Goal: Use online tool/utility: Utilize a website feature to perform a specific function

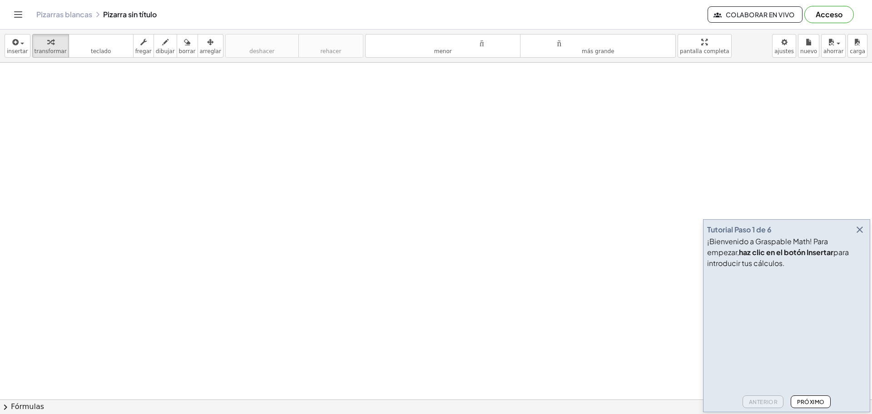
click at [859, 231] on icon "button" at bounding box center [859, 229] width 11 height 11
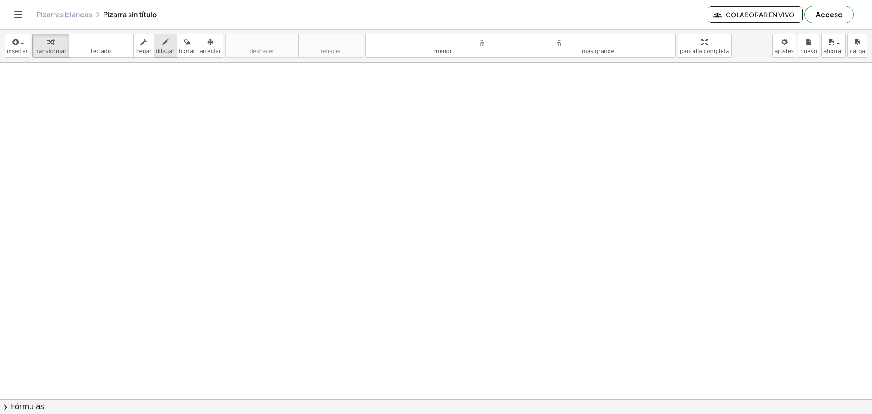
click at [162, 45] on icon "button" at bounding box center [165, 42] width 6 height 11
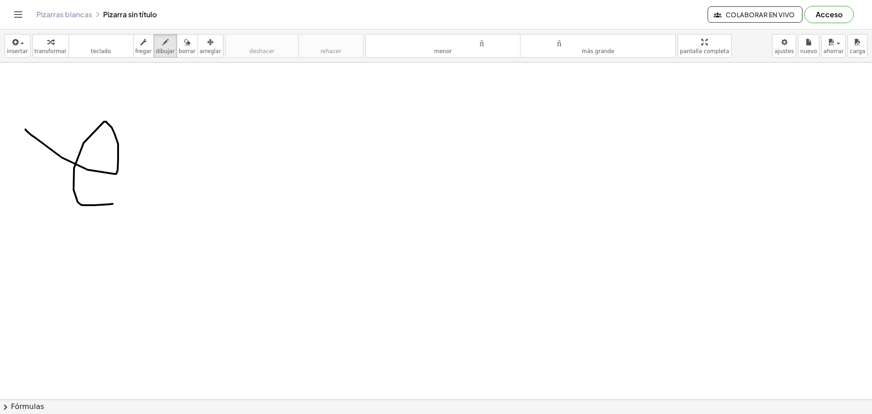
drag, startPoint x: 31, startPoint y: 135, endPoint x: 113, endPoint y: 201, distance: 105.4
click at [179, 41] on div "button" at bounding box center [187, 41] width 17 height 11
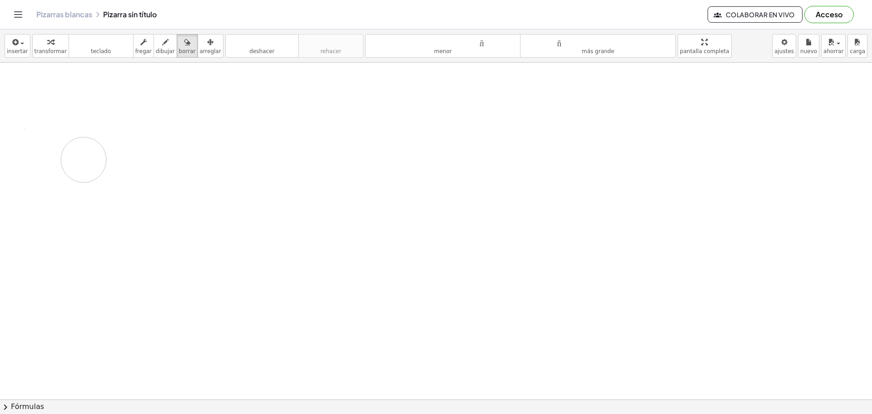
drag, startPoint x: 172, startPoint y: 114, endPoint x: 87, endPoint y: 159, distance: 96.1
click at [786, 48] on body "Actividades matemáticas fáciles de comprender Empezar Banco de actividades Trab…" at bounding box center [436, 207] width 872 height 414
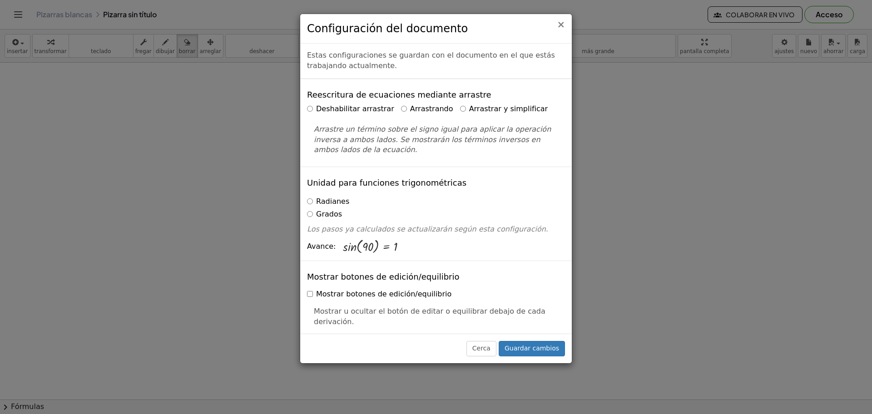
click at [561, 25] on font "×" at bounding box center [561, 24] width 8 height 11
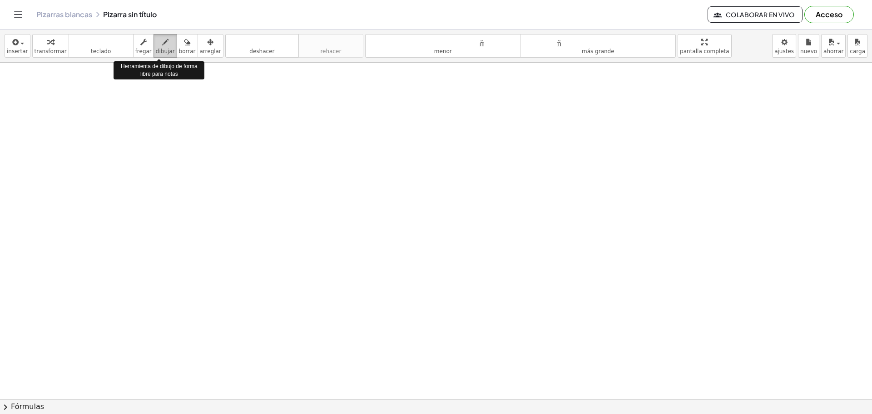
click at [161, 47] on button "dibujar" at bounding box center [166, 46] width 24 height 24
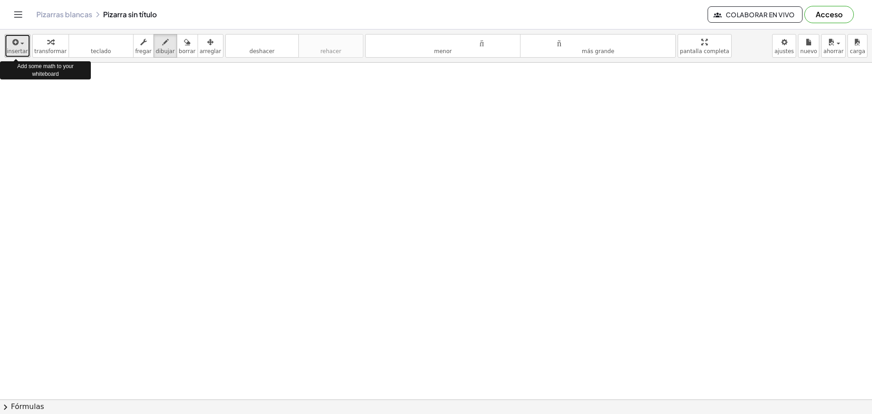
click at [23, 45] on div "button" at bounding box center [17, 41] width 21 height 11
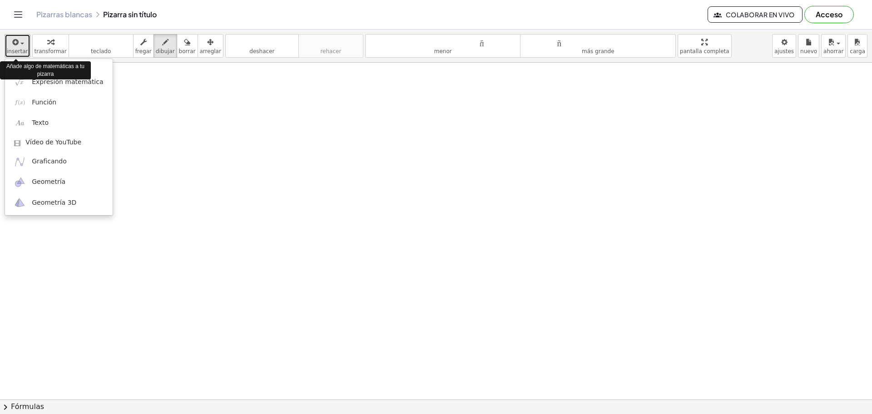
click at [20, 45] on div "button" at bounding box center [17, 41] width 21 height 11
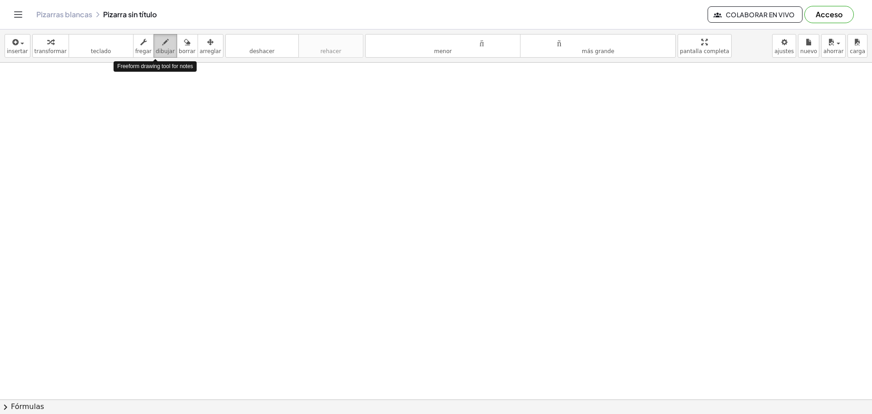
click at [162, 44] on icon "button" at bounding box center [165, 42] width 6 height 11
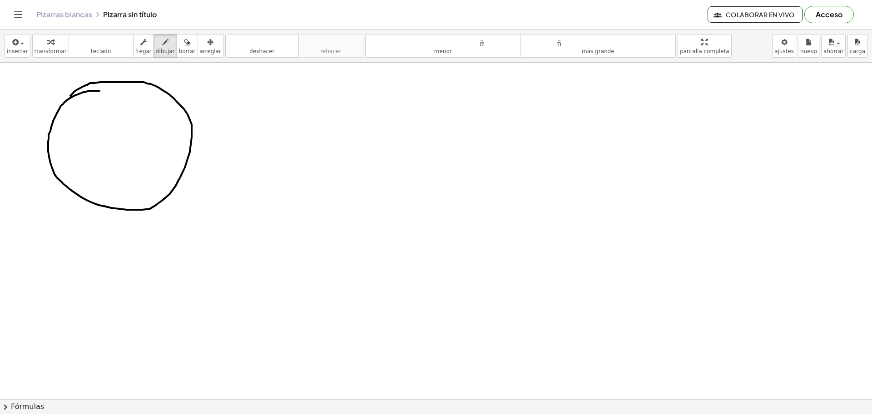
drag, startPoint x: 99, startPoint y: 91, endPoint x: 65, endPoint y: 106, distance: 37.4
drag, startPoint x: 48, startPoint y: 147, endPoint x: 188, endPoint y: 153, distance: 139.6
drag, startPoint x: 91, startPoint y: 81, endPoint x: 151, endPoint y: 159, distance: 97.9
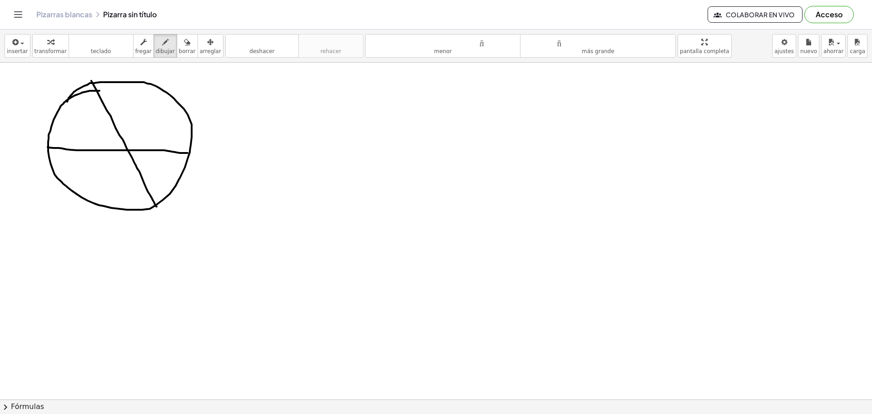
drag, startPoint x: 164, startPoint y: 90, endPoint x: 80, endPoint y: 195, distance: 134.4
drag, startPoint x: 277, startPoint y: 82, endPoint x: 287, endPoint y: 109, distance: 28.8
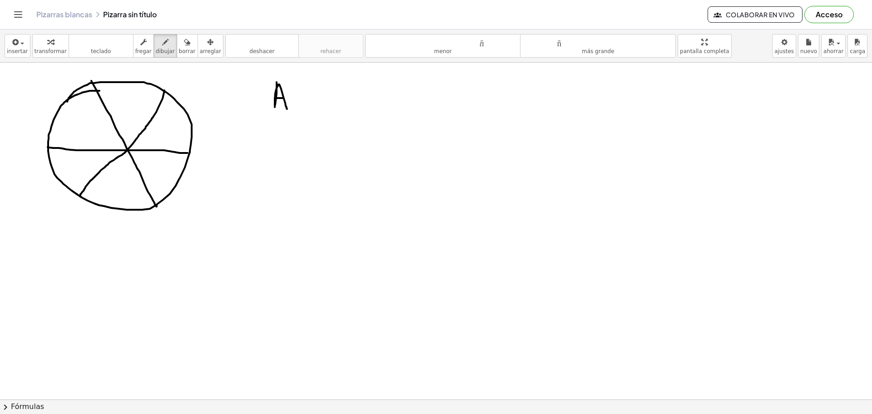
drag, startPoint x: 277, startPoint y: 98, endPoint x: 284, endPoint y: 98, distance: 7.7
drag, startPoint x: 277, startPoint y: 134, endPoint x: 274, endPoint y: 154, distance: 19.2
drag, startPoint x: 276, startPoint y: 135, endPoint x: 273, endPoint y: 156, distance: 21.5
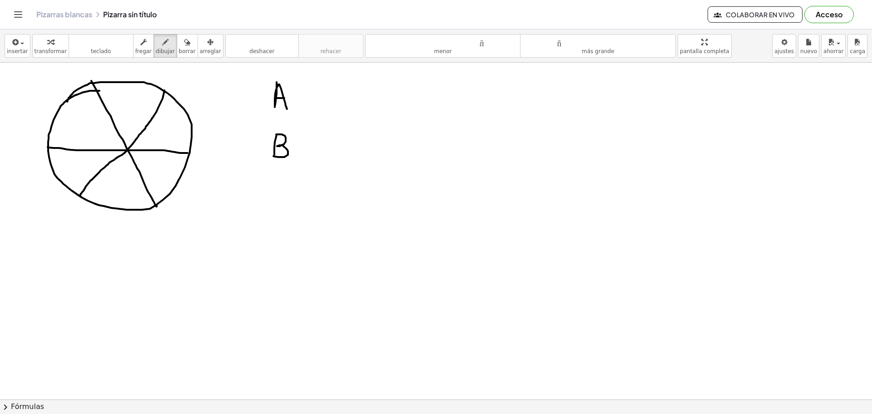
drag, startPoint x: 292, startPoint y: 186, endPoint x: 288, endPoint y: 204, distance: 18.5
drag, startPoint x: 363, startPoint y: 86, endPoint x: 363, endPoint y: 94, distance: 7.3
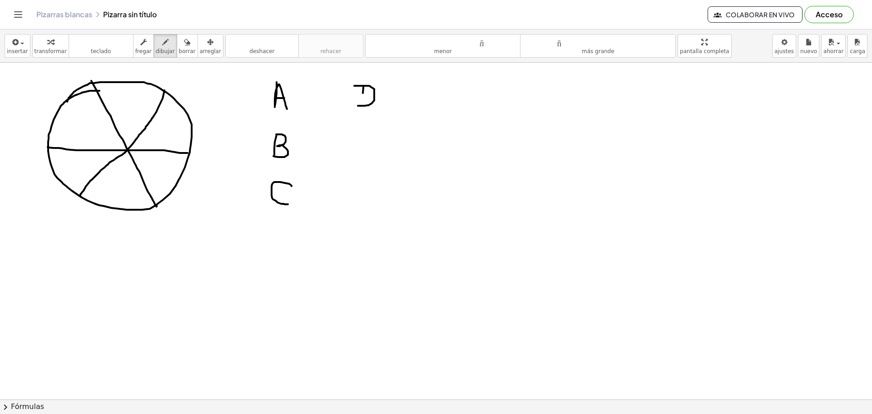
drag, startPoint x: 354, startPoint y: 86, endPoint x: 358, endPoint y: 106, distance: 20.3
drag, startPoint x: 362, startPoint y: 86, endPoint x: 362, endPoint y: 106, distance: 20.4
drag, startPoint x: 360, startPoint y: 135, endPoint x: 368, endPoint y: 151, distance: 17.9
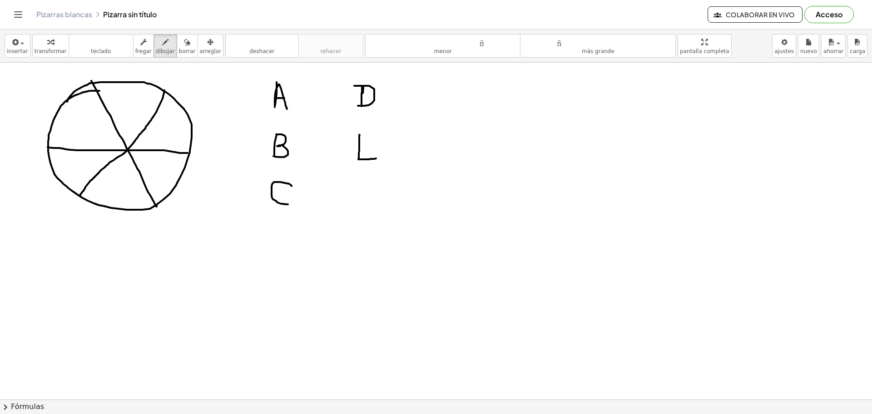
drag, startPoint x: 358, startPoint y: 145, endPoint x: 364, endPoint y: 145, distance: 6.4
drag, startPoint x: 360, startPoint y: 134, endPoint x: 373, endPoint y: 134, distance: 12.7
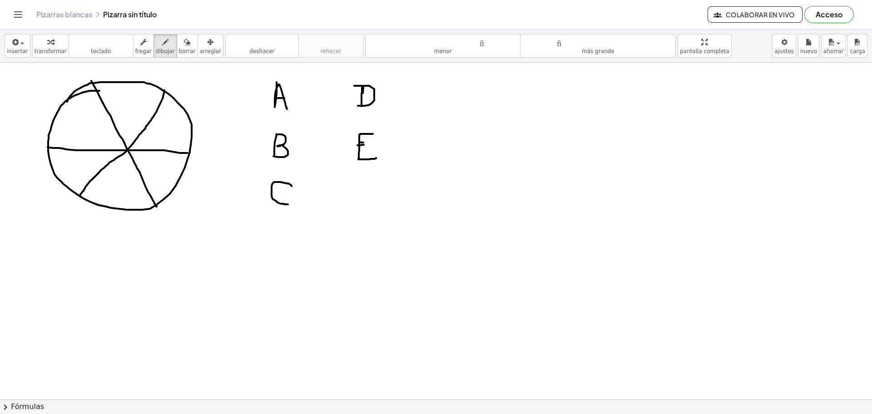
drag, startPoint x: 36, startPoint y: 93, endPoint x: 35, endPoint y: 104, distance: 11.4
drag, startPoint x: 35, startPoint y: 94, endPoint x: 35, endPoint y: 104, distance: 10.0
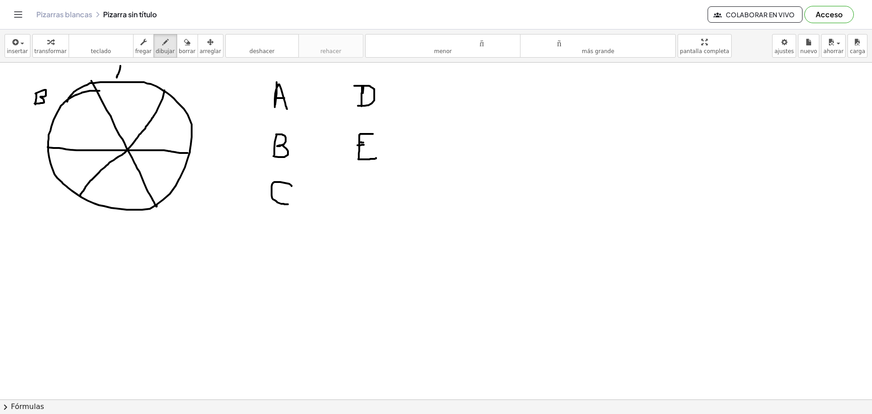
drag, startPoint x: 120, startPoint y: 66, endPoint x: 117, endPoint y: 78, distance: 12.4
drag, startPoint x: 119, startPoint y: 65, endPoint x: 128, endPoint y: 80, distance: 17.5
drag, startPoint x: 119, startPoint y: 72, endPoint x: 126, endPoint y: 72, distance: 6.8
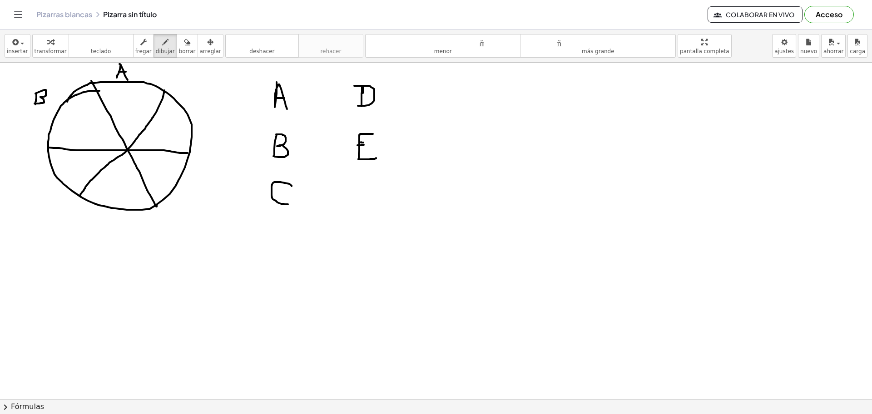
drag, startPoint x: 48, startPoint y: 179, endPoint x: 50, endPoint y: 194, distance: 15.2
drag, startPoint x: 201, startPoint y: 101, endPoint x: 203, endPoint y: 117, distance: 16.0
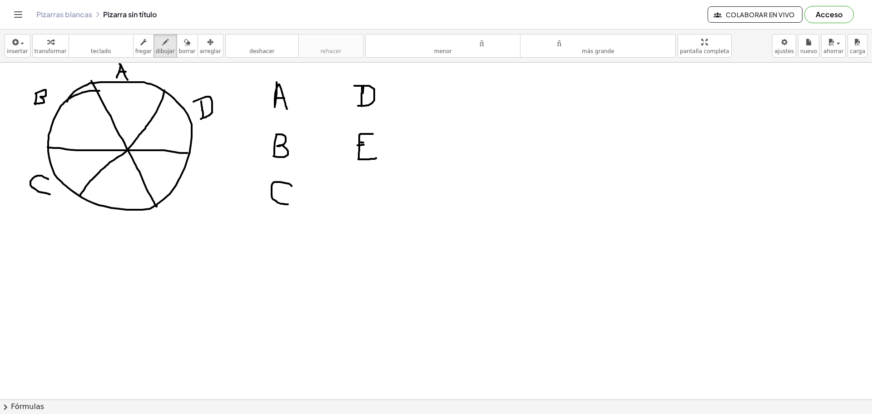
drag, startPoint x: 194, startPoint y: 102, endPoint x: 201, endPoint y: 119, distance: 18.7
drag, startPoint x: 94, startPoint y: 216, endPoint x: 105, endPoint y: 240, distance: 27.2
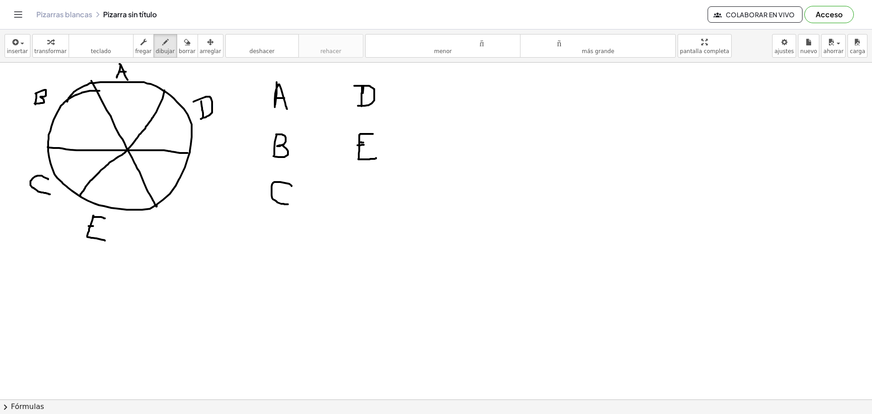
drag, startPoint x: 94, startPoint y: 218, endPoint x: 105, endPoint y: 219, distance: 11.4
drag, startPoint x: 115, startPoint y: 271, endPoint x: 127, endPoint y: 285, distance: 18.0
drag, startPoint x: 114, startPoint y: 276, endPoint x: 127, endPoint y: 276, distance: 13.2
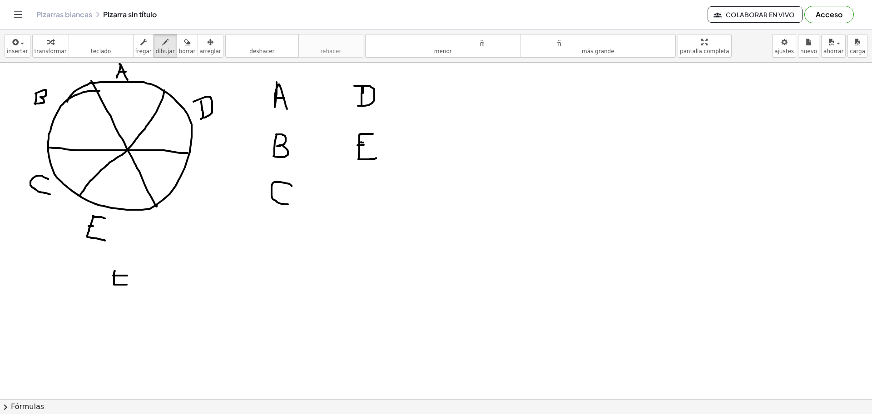
drag, startPoint x: 113, startPoint y: 268, endPoint x: 131, endPoint y: 270, distance: 18.2
drag, startPoint x: 148, startPoint y: 281, endPoint x: 158, endPoint y: 290, distance: 13.8
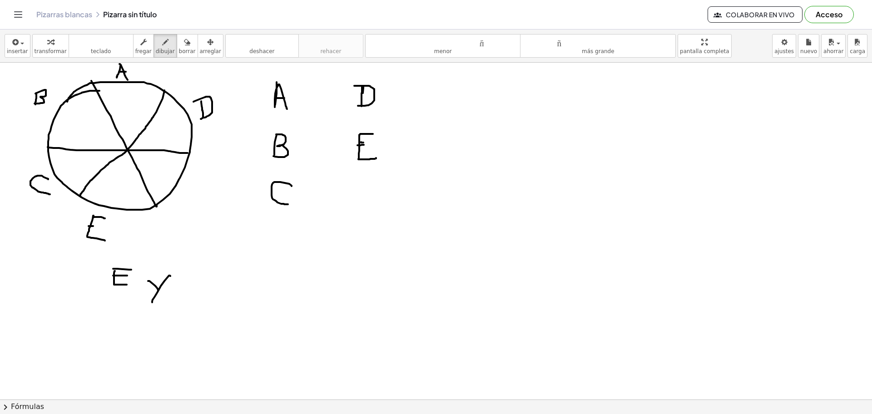
drag, startPoint x: 170, startPoint y: 276, endPoint x: 152, endPoint y: 303, distance: 32.0
drag, startPoint x: 205, startPoint y: 258, endPoint x: 203, endPoint y: 273, distance: 16.0
drag, startPoint x: 193, startPoint y: 263, endPoint x: 199, endPoint y: 277, distance: 15.5
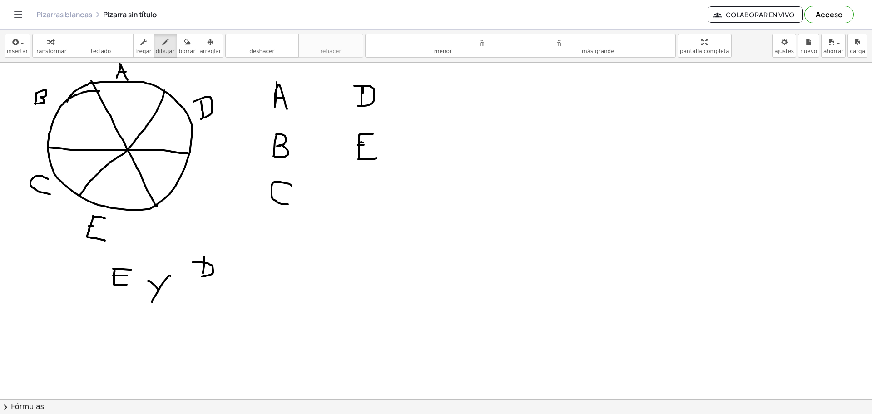
drag, startPoint x: 117, startPoint y: 305, endPoint x: 244, endPoint y: 248, distance: 139.3
drag, startPoint x: 252, startPoint y: 288, endPoint x: 253, endPoint y: 306, distance: 17.8
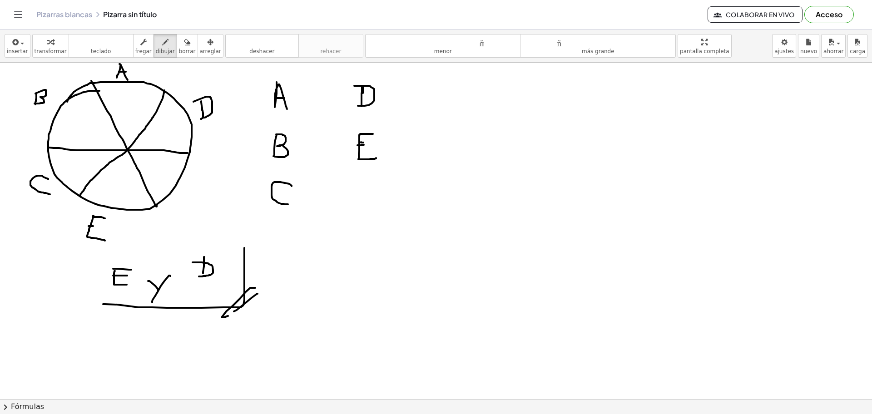
drag, startPoint x: 258, startPoint y: 294, endPoint x: 234, endPoint y: 312, distance: 29.5
drag, startPoint x: 396, startPoint y: 76, endPoint x: 397, endPoint y: 329, distance: 253.0
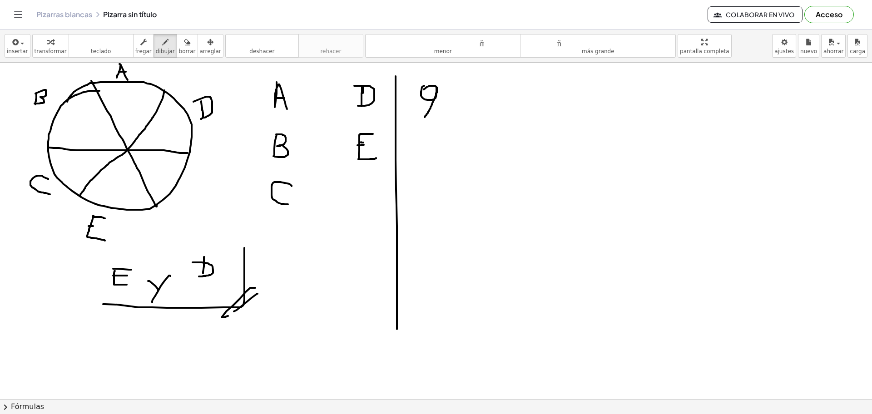
drag, startPoint x: 437, startPoint y: 88, endPoint x: 422, endPoint y: 119, distance: 35.2
drag, startPoint x: 439, startPoint y: 76, endPoint x: 415, endPoint y: 134, distance: 62.1
drag, startPoint x: 465, startPoint y: 87, endPoint x: 470, endPoint y: 113, distance: 25.9
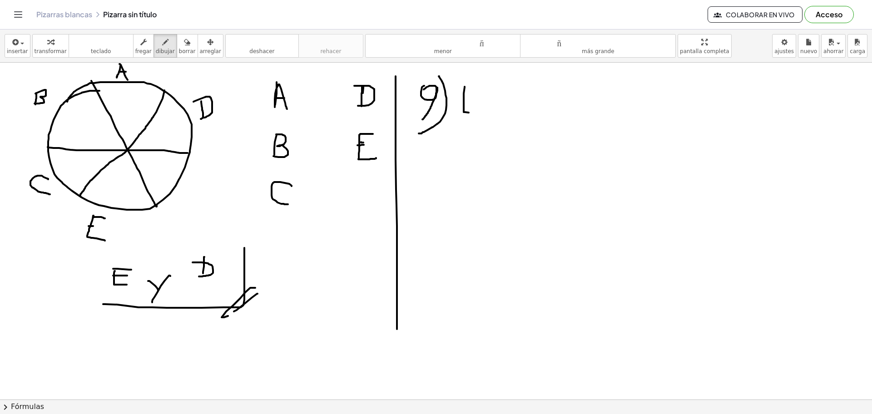
drag, startPoint x: 466, startPoint y: 127, endPoint x: 464, endPoint y: 144, distance: 17.4
drag, startPoint x: 466, startPoint y: 128, endPoint x: 463, endPoint y: 147, distance: 19.7
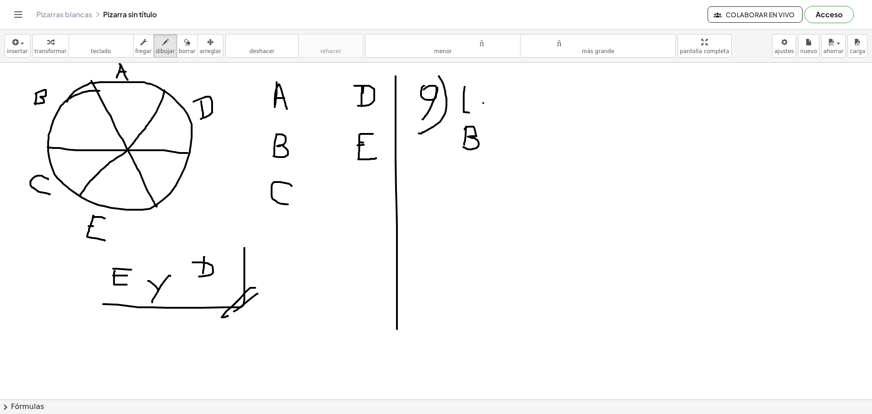
drag, startPoint x: 551, startPoint y: 86, endPoint x: 551, endPoint y: 105, distance: 19.1
drag, startPoint x: 564, startPoint y: 88, endPoint x: 568, endPoint y: 106, distance: 19.2
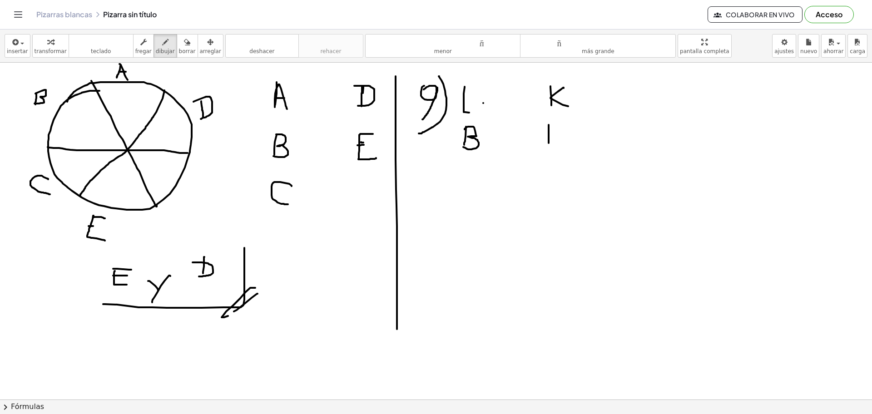
drag, startPoint x: 549, startPoint y: 125, endPoint x: 549, endPoint y: 146, distance: 20.9
drag, startPoint x: 548, startPoint y: 126, endPoint x: 559, endPoint y: 127, distance: 10.5
drag, startPoint x: 547, startPoint y: 135, endPoint x: 557, endPoint y: 135, distance: 10.5
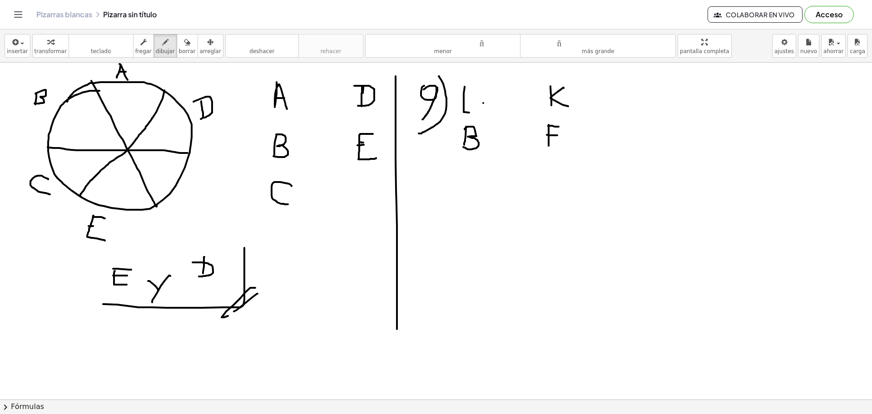
drag, startPoint x: 628, startPoint y: 88, endPoint x: 637, endPoint y: 107, distance: 21.1
drag, startPoint x: 625, startPoint y: 96, endPoint x: 633, endPoint y: 96, distance: 8.6
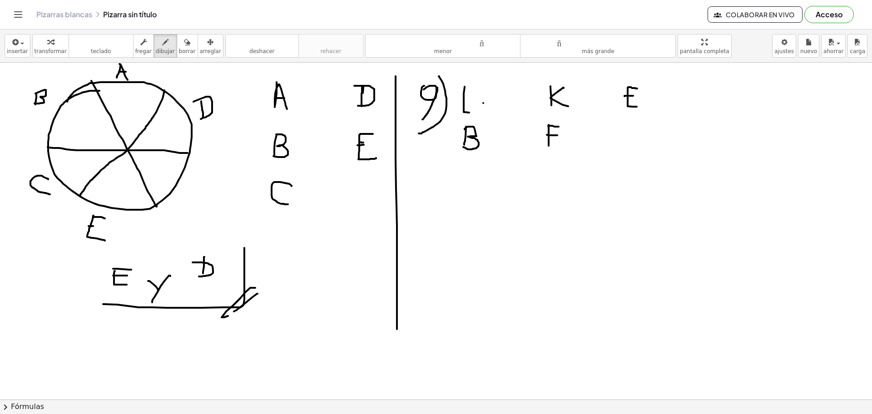
drag, startPoint x: 628, startPoint y: 87, endPoint x: 637, endPoint y: 89, distance: 9.2
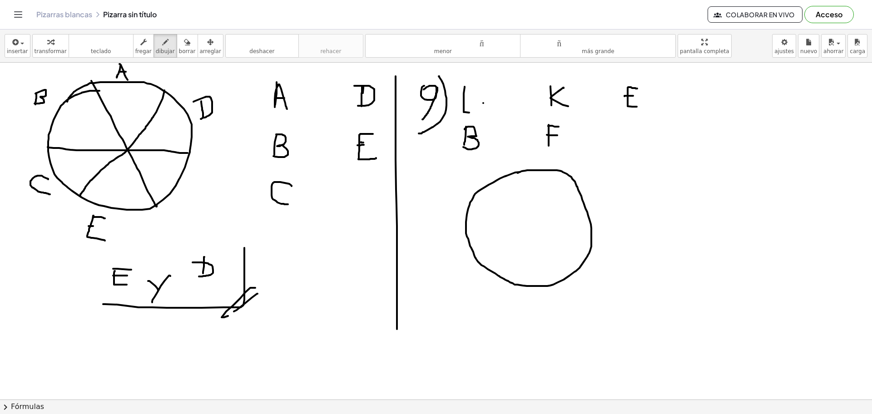
drag, startPoint x: 520, startPoint y: 172, endPoint x: 507, endPoint y: 179, distance: 14.6
drag, startPoint x: 464, startPoint y: 230, endPoint x: 572, endPoint y: 216, distance: 109.1
drag, startPoint x: 499, startPoint y: 177, endPoint x: 555, endPoint y: 251, distance: 93.1
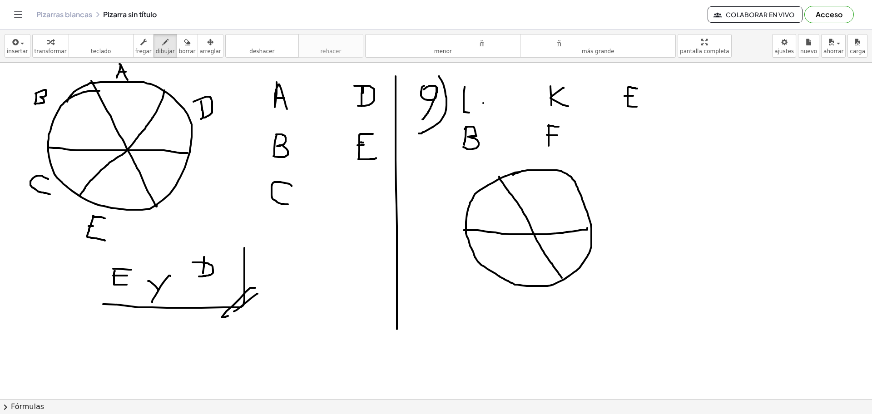
drag, startPoint x: 566, startPoint y: 173, endPoint x: 500, endPoint y: 280, distance: 126.0
drag, startPoint x: 587, startPoint y: 186, endPoint x: 595, endPoint y: 200, distance: 16.3
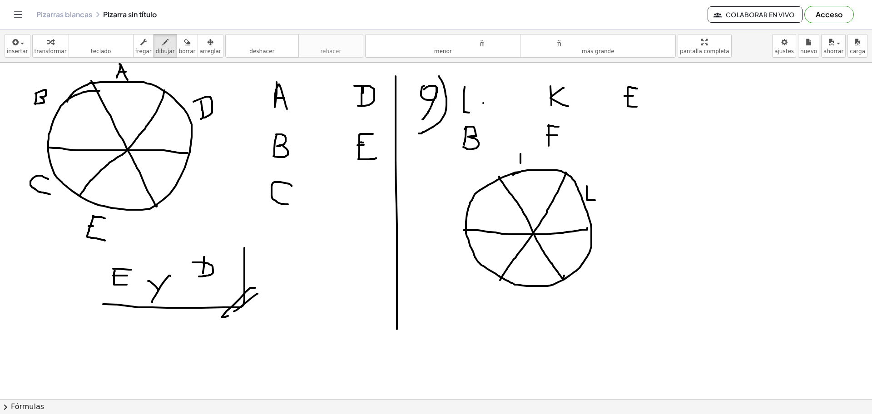
drag, startPoint x: 521, startPoint y: 154, endPoint x: 521, endPoint y: 164, distance: 9.5
drag, startPoint x: 518, startPoint y: 151, endPoint x: 522, endPoint y: 165, distance: 15.2
drag, startPoint x: 453, startPoint y: 252, endPoint x: 453, endPoint y: 271, distance: 19.1
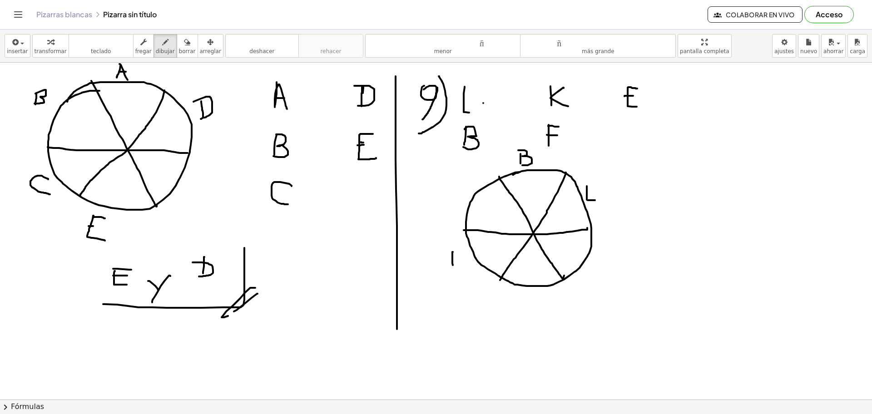
drag, startPoint x: 453, startPoint y: 253, endPoint x: 462, endPoint y: 253, distance: 9.1
drag, startPoint x: 452, startPoint y: 259, endPoint x: 462, endPoint y: 260, distance: 10.5
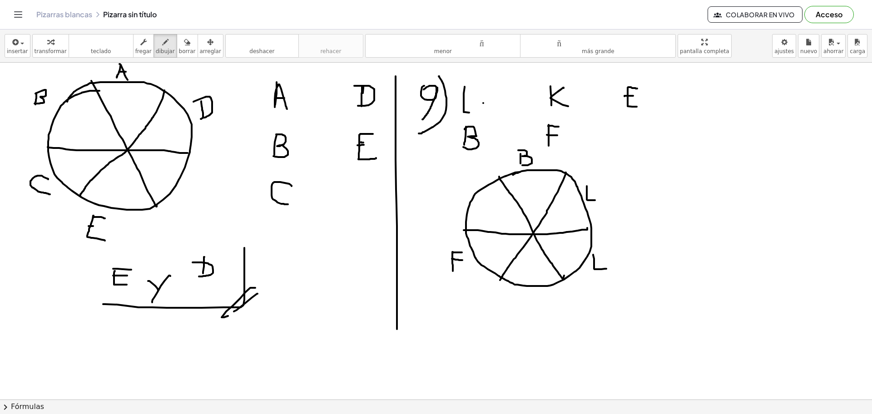
drag, startPoint x: 593, startPoint y: 255, endPoint x: 606, endPoint y: 269, distance: 19.3
drag, startPoint x: 594, startPoint y: 260, endPoint x: 600, endPoint y: 261, distance: 6.4
drag, startPoint x: 591, startPoint y: 254, endPoint x: 604, endPoint y: 254, distance: 12.7
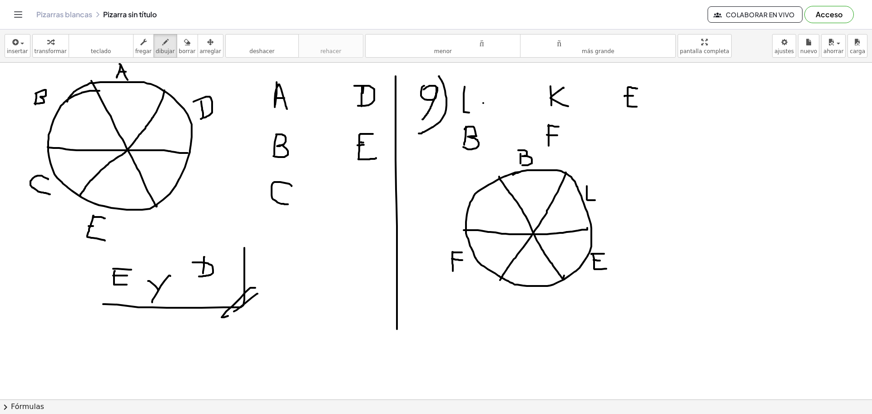
drag, startPoint x: 522, startPoint y: 292, endPoint x: 523, endPoint y: 305, distance: 12.8
drag, startPoint x: 531, startPoint y: 293, endPoint x: 526, endPoint y: 299, distance: 8.1
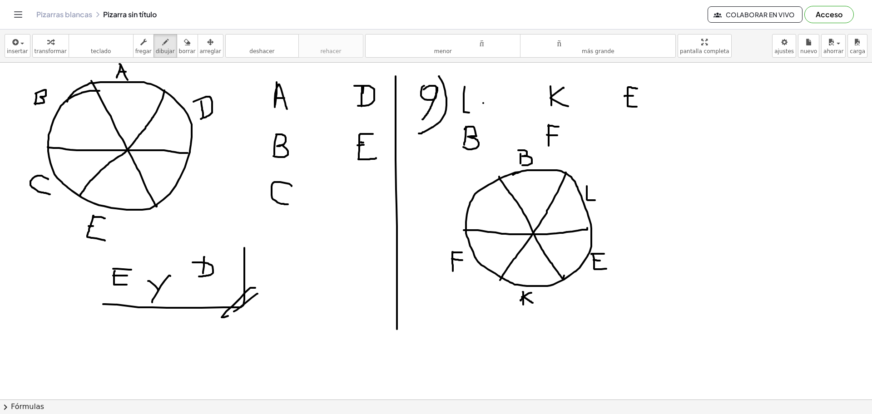
drag, startPoint x: 522, startPoint y: 297, endPoint x: 533, endPoint y: 303, distance: 12.6
drag, startPoint x: 522, startPoint y: 291, endPoint x: 522, endPoint y: 301, distance: 10.0
drag, startPoint x: 696, startPoint y: 164, endPoint x: 685, endPoint y: 176, distance: 16.1
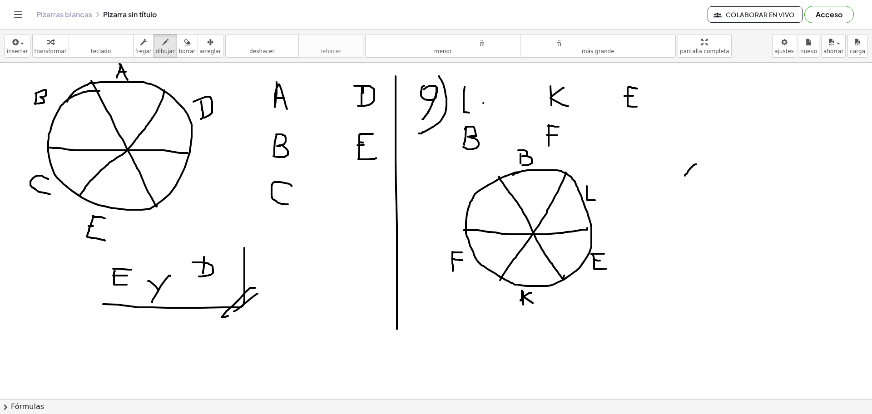
click at [184, 43] on icon "button" at bounding box center [187, 42] width 6 height 11
drag, startPoint x: 714, startPoint y: 155, endPoint x: 678, endPoint y: 187, distance: 47.6
drag, startPoint x: 703, startPoint y: 164, endPoint x: 669, endPoint y: 195, distance: 45.7
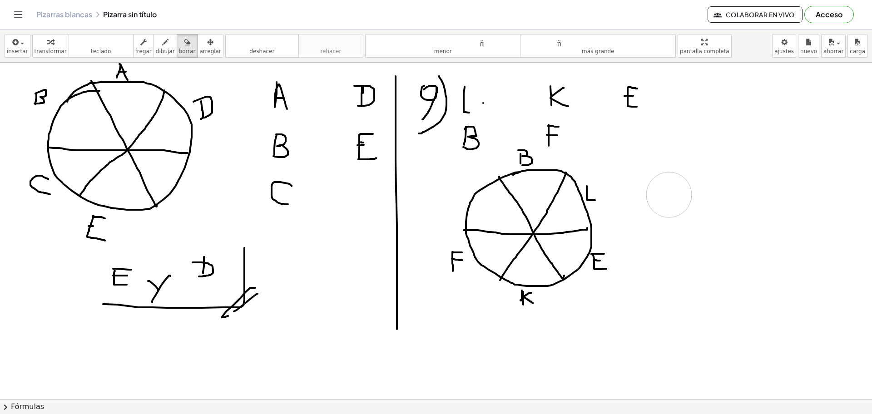
click at [162, 41] on icon "button" at bounding box center [165, 42] width 6 height 11
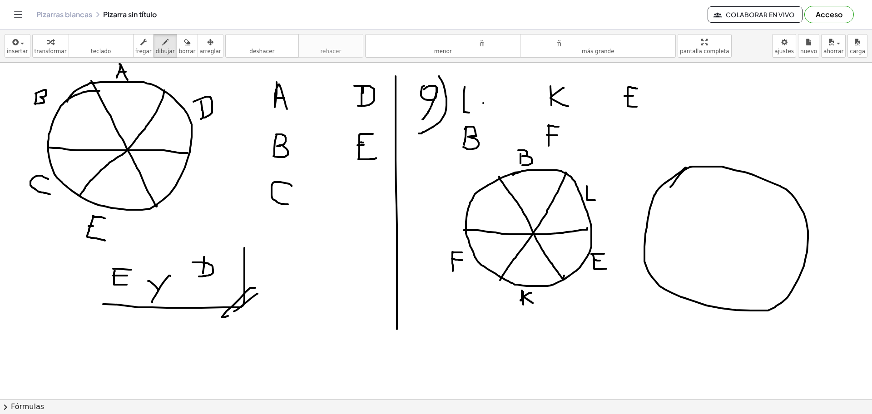
drag, startPoint x: 686, startPoint y: 168, endPoint x: 662, endPoint y: 194, distance: 35.7
drag, startPoint x: 644, startPoint y: 236, endPoint x: 806, endPoint y: 239, distance: 162.7
drag, startPoint x: 682, startPoint y: 170, endPoint x: 761, endPoint y: 288, distance: 142.7
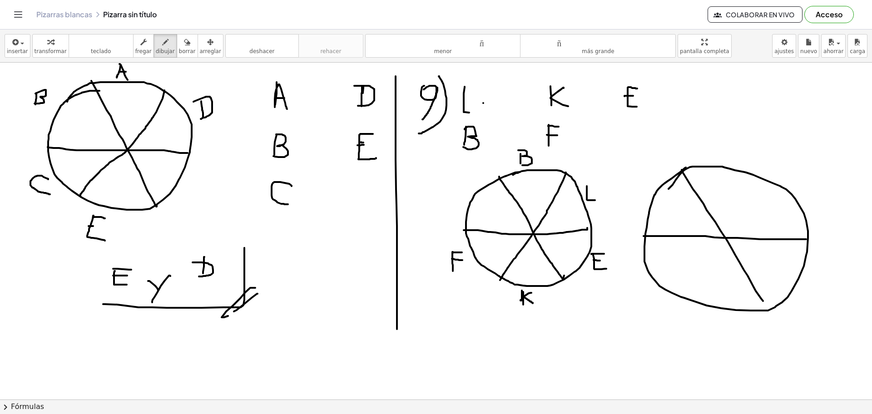
drag, startPoint x: 763, startPoint y: 176, endPoint x: 687, endPoint y: 297, distance: 142.7
drag, startPoint x: 641, startPoint y: 169, endPoint x: 649, endPoint y: 191, distance: 23.1
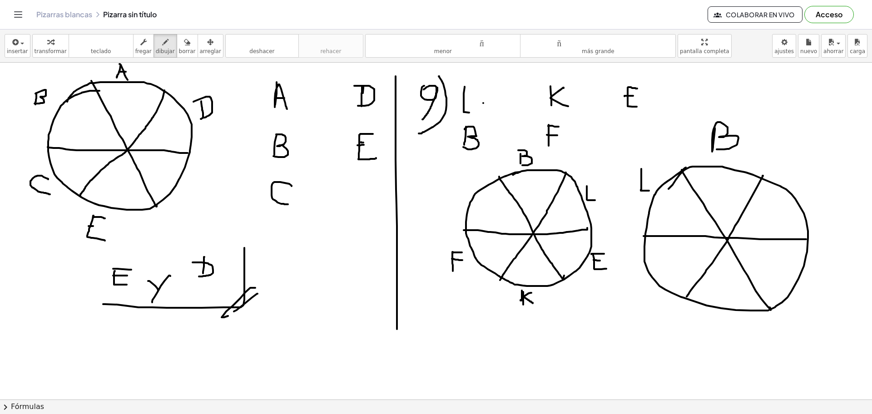
drag, startPoint x: 715, startPoint y: 128, endPoint x: 712, endPoint y: 149, distance: 21.6
click at [184, 45] on icon "button" at bounding box center [187, 42] width 6 height 11
drag, startPoint x: 644, startPoint y: 142, endPoint x: 638, endPoint y: 178, distance: 36.3
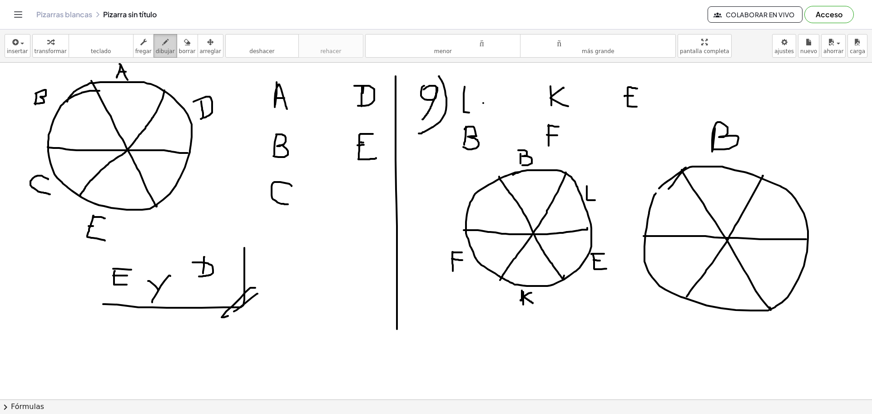
click at [162, 41] on icon "button" at bounding box center [165, 42] width 6 height 11
drag, startPoint x: 795, startPoint y: 86, endPoint x: 795, endPoint y: 91, distance: 4.6
drag, startPoint x: 800, startPoint y: 98, endPoint x: 788, endPoint y: 139, distance: 42.8
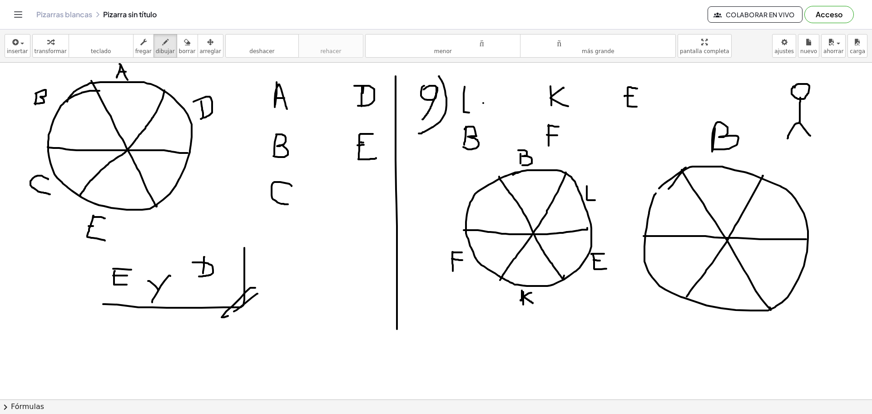
drag, startPoint x: 800, startPoint y: 122, endPoint x: 810, endPoint y: 136, distance: 17.2
drag, startPoint x: 801, startPoint y: 97, endPoint x: 820, endPoint y: 114, distance: 26.1
drag, startPoint x: 800, startPoint y: 99, endPoint x: 785, endPoint y: 108, distance: 17.8
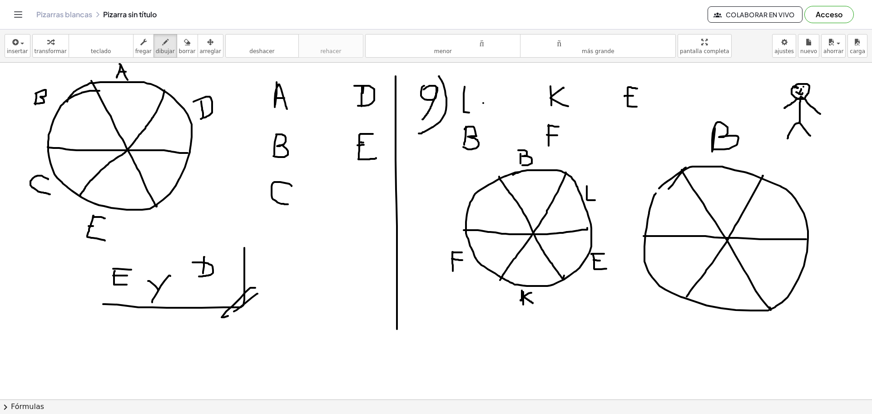
drag, startPoint x: 796, startPoint y: 92, endPoint x: 803, endPoint y: 93, distance: 6.4
drag, startPoint x: 6, startPoint y: 70, endPoint x: 2, endPoint y: 83, distance: 13.9
drag, startPoint x: 10, startPoint y: 69, endPoint x: 17, endPoint y: 67, distance: 7.4
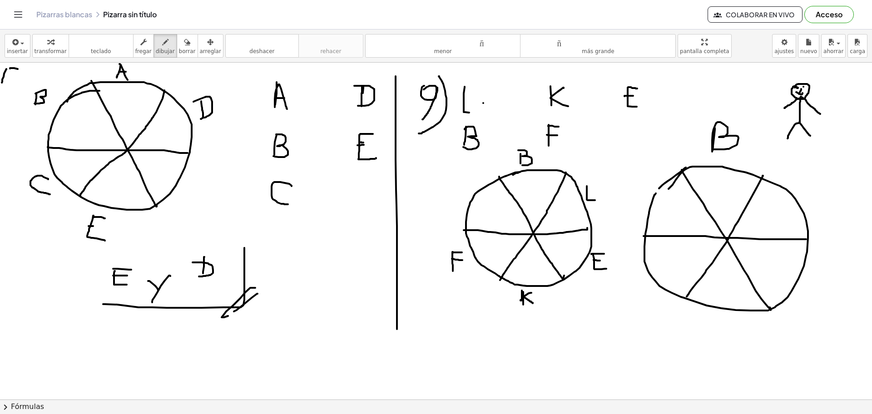
drag, startPoint x: 13, startPoint y: 67, endPoint x: 11, endPoint y: 82, distance: 15.5
drag, startPoint x: 636, startPoint y: 175, endPoint x: 636, endPoint y: 193, distance: 17.7
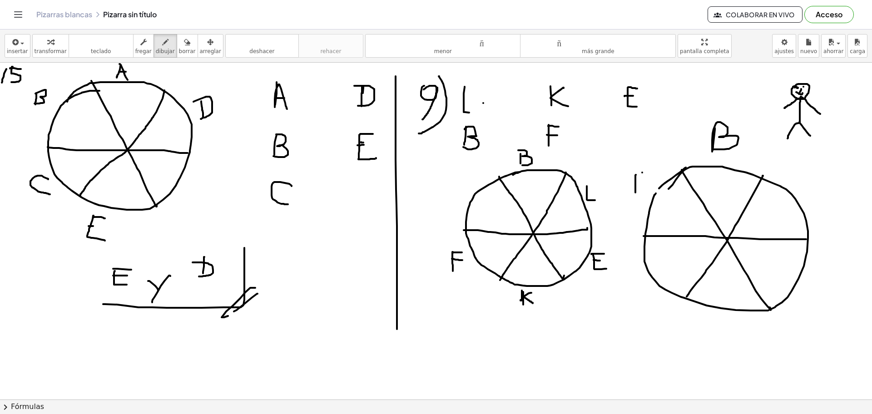
drag, startPoint x: 644, startPoint y: 173, endPoint x: 635, endPoint y: 189, distance: 18.3
drag, startPoint x: 627, startPoint y: 276, endPoint x: 630, endPoint y: 293, distance: 17.0
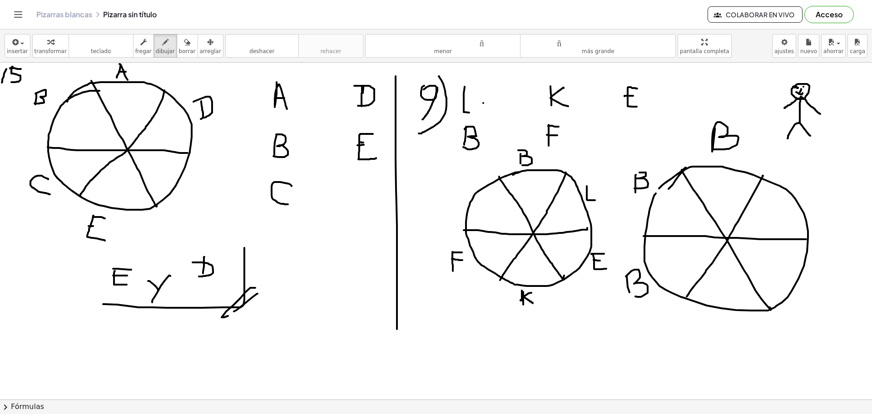
drag, startPoint x: 626, startPoint y: 277, endPoint x: 652, endPoint y: 305, distance: 38.3
drag, startPoint x: 710, startPoint y: 316, endPoint x: 706, endPoint y: 320, distance: 5.1
drag, startPoint x: 704, startPoint y: 318, endPoint x: 708, endPoint y: 339, distance: 21.8
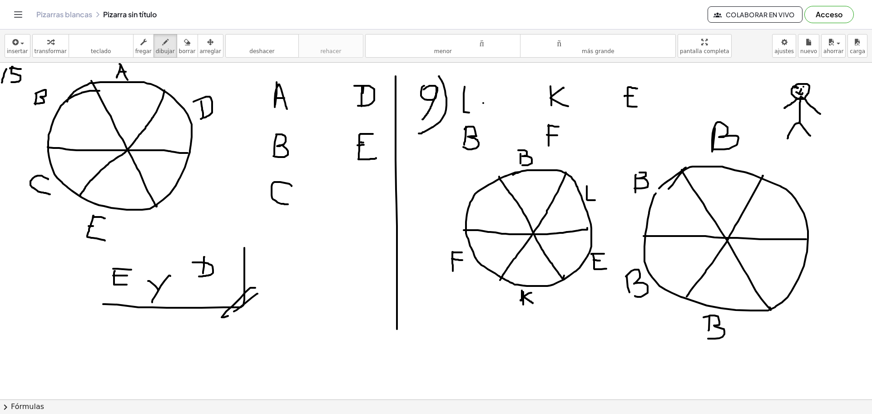
drag, startPoint x: 801, startPoint y: 281, endPoint x: 802, endPoint y: 302, distance: 20.9
drag, startPoint x: 800, startPoint y: 285, endPoint x: 813, endPoint y: 268, distance: 21.1
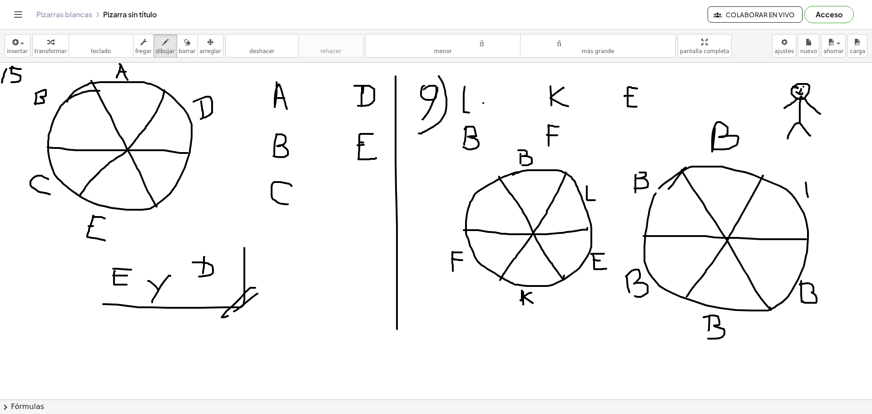
drag, startPoint x: 806, startPoint y: 183, endPoint x: 809, endPoint y: 203, distance: 20.2
drag, startPoint x: 800, startPoint y: 186, endPoint x: 812, endPoint y: 206, distance: 22.6
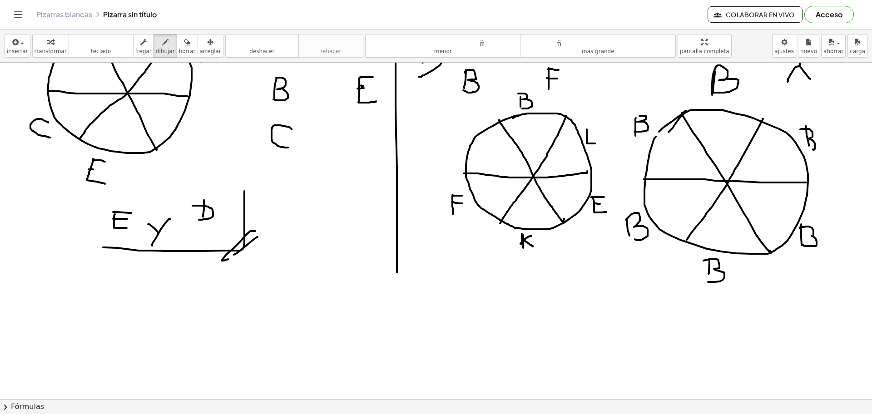
scroll to position [114, 0]
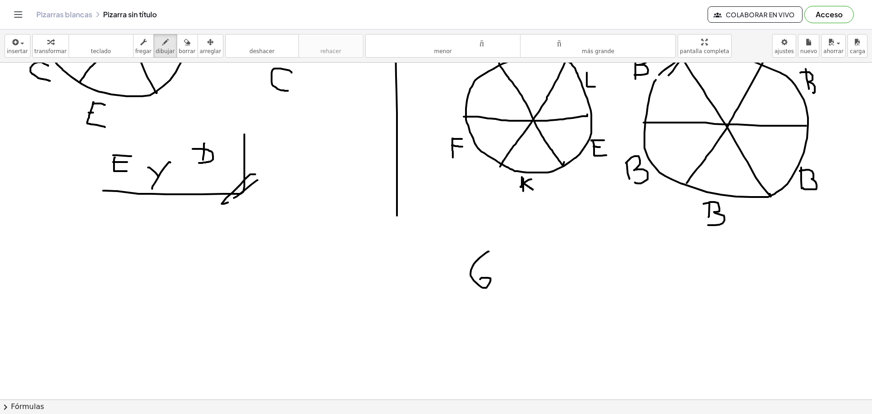
drag, startPoint x: 488, startPoint y: 252, endPoint x: 480, endPoint y: 280, distance: 29.5
click at [480, 280] on div at bounding box center [436, 314] width 872 height 731
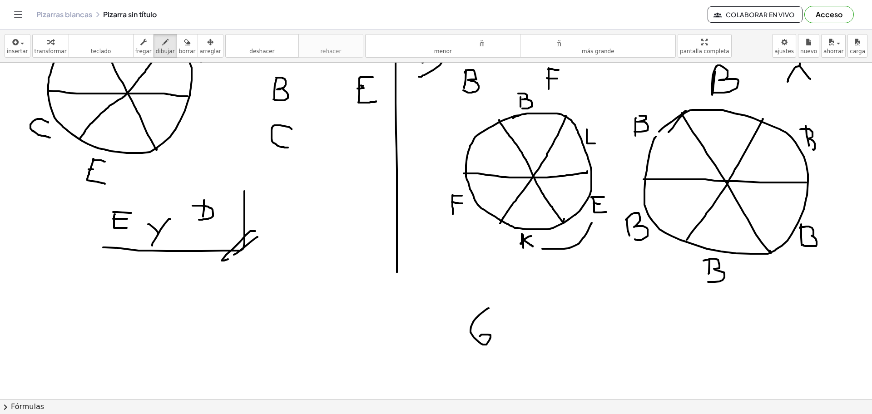
drag, startPoint x: 592, startPoint y: 223, endPoint x: 539, endPoint y: 248, distance: 58.3
click at [539, 248] on div at bounding box center [436, 371] width 872 height 731
click at [540, 244] on div at bounding box center [436, 371] width 872 height 731
drag, startPoint x: 538, startPoint y: 244, endPoint x: 545, endPoint y: 248, distance: 7.9
click at [545, 248] on div at bounding box center [436, 371] width 872 height 731
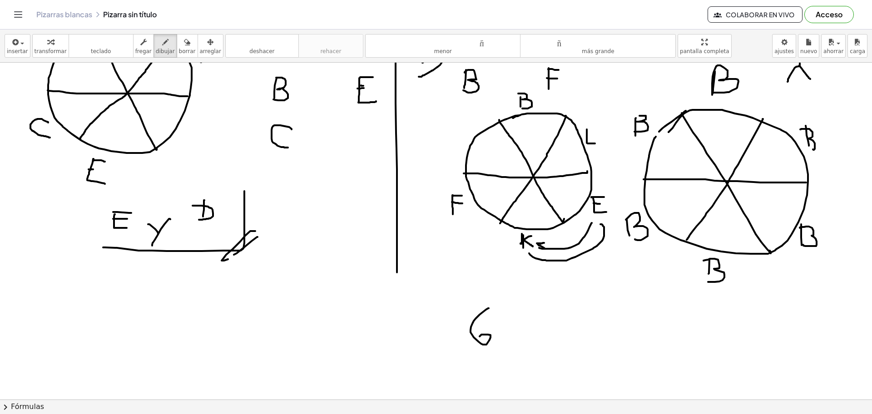
drag, startPoint x: 530, startPoint y: 253, endPoint x: 601, endPoint y: 224, distance: 76.6
click at [601, 224] on div at bounding box center [436, 371] width 872 height 731
drag, startPoint x: 602, startPoint y: 224, endPoint x: 598, endPoint y: 230, distance: 6.6
click at [598, 230] on div at bounding box center [436, 371] width 872 height 731
drag, startPoint x: 608, startPoint y: 225, endPoint x: 639, endPoint y: 236, distance: 32.3
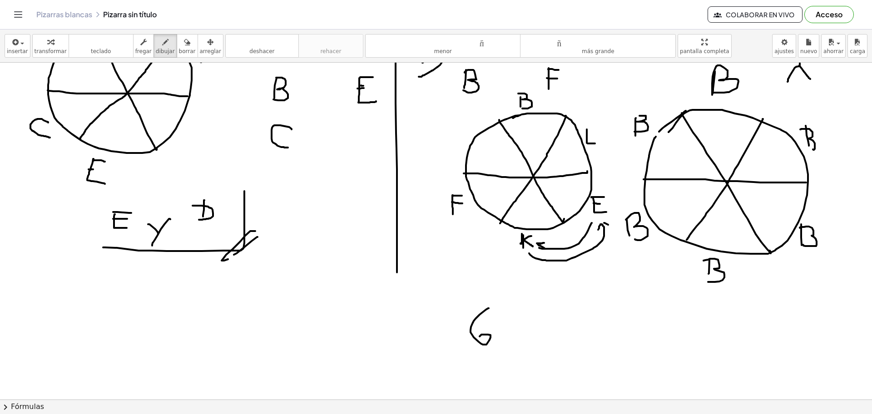
click at [611, 228] on div at bounding box center [436, 371] width 872 height 731
click at [184, 43] on icon "button" at bounding box center [187, 42] width 6 height 11
drag, startPoint x: 823, startPoint y: 230, endPoint x: 814, endPoint y: 244, distance: 16.1
click at [814, 244] on div at bounding box center [436, 371] width 872 height 731
drag, startPoint x: 745, startPoint y: 301, endPoint x: 714, endPoint y: 278, distance: 38.6
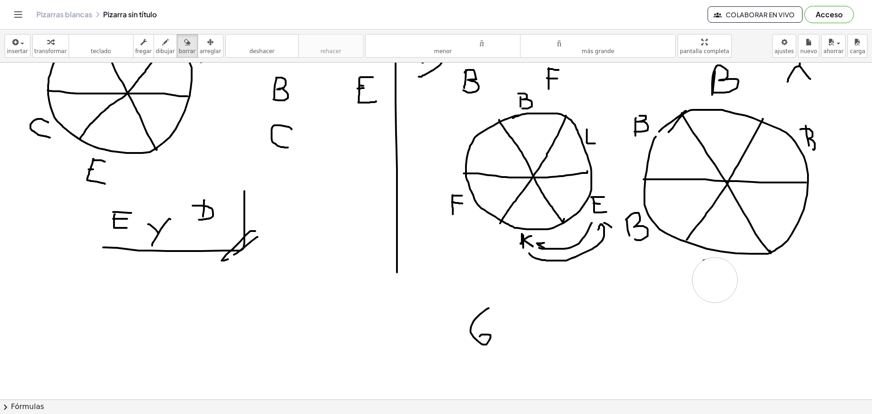
click at [714, 278] on div at bounding box center [436, 371] width 872 height 731
click at [162, 39] on icon "button" at bounding box center [165, 42] width 6 height 11
drag, startPoint x: 727, startPoint y: 262, endPoint x: 738, endPoint y: 283, distance: 23.6
click at [738, 283] on div at bounding box center [436, 371] width 872 height 731
drag, startPoint x: 725, startPoint y: 269, endPoint x: 738, endPoint y: 272, distance: 13.0
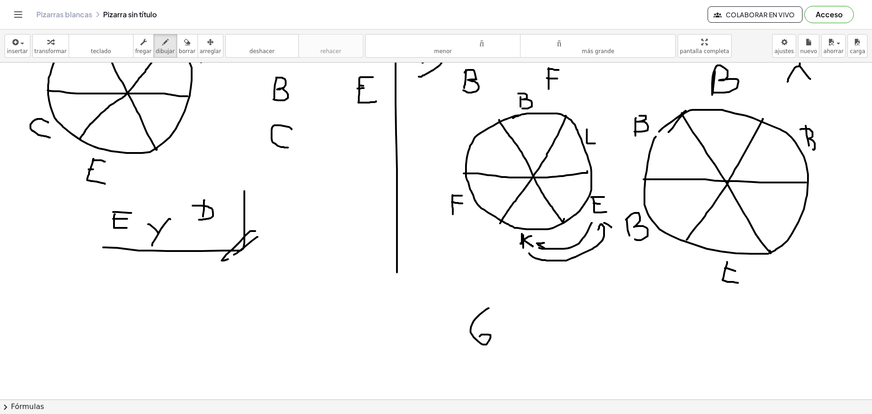
click at [738, 272] on div at bounding box center [436, 371] width 872 height 731
drag, startPoint x: 728, startPoint y: 262, endPoint x: 761, endPoint y: 263, distance: 33.2
click at [745, 264] on div at bounding box center [436, 371] width 872 height 731
drag, startPoint x: 806, startPoint y: 219, endPoint x: 806, endPoint y: 238, distance: 18.2
click at [806, 238] on div at bounding box center [436, 371] width 872 height 731
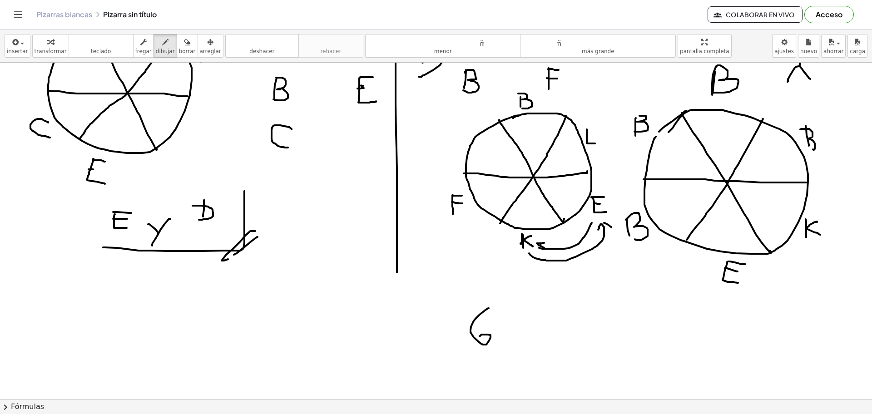
drag, startPoint x: 817, startPoint y: 222, endPoint x: 822, endPoint y: 236, distance: 14.9
click at [822, 236] on div at bounding box center [436, 371] width 872 height 731
drag, startPoint x: 510, startPoint y: 336, endPoint x: 522, endPoint y: 343, distance: 13.6
click at [522, 343] on div at bounding box center [436, 371] width 872 height 731
drag, startPoint x: 523, startPoint y: 333, endPoint x: 537, endPoint y: 342, distance: 16.3
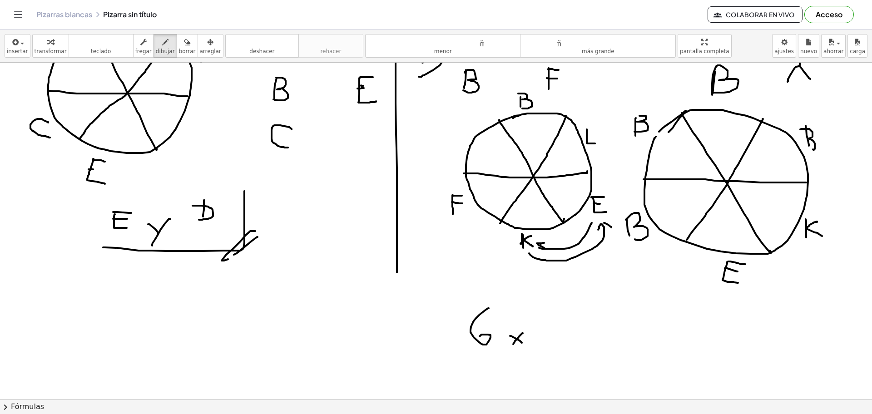
click at [512, 347] on div at bounding box center [436, 371] width 872 height 731
drag, startPoint x: 542, startPoint y: 318, endPoint x: 578, endPoint y: 334, distance: 40.0
click at [561, 345] on div at bounding box center [436, 371] width 872 height 731
drag, startPoint x: 571, startPoint y: 323, endPoint x: 590, endPoint y: 323, distance: 19.1
click at [590, 323] on div at bounding box center [436, 371] width 872 height 731
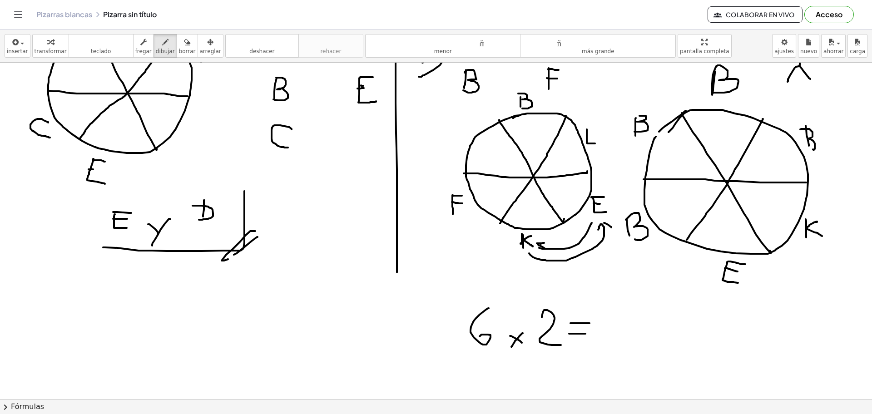
drag, startPoint x: 570, startPoint y: 334, endPoint x: 593, endPoint y: 334, distance: 23.6
click at [593, 334] on div at bounding box center [436, 371] width 872 height 731
drag, startPoint x: 613, startPoint y: 319, endPoint x: 613, endPoint y: 340, distance: 20.9
click at [613, 340] on div at bounding box center [436, 371] width 872 height 731
drag, startPoint x: 624, startPoint y: 318, endPoint x: 633, endPoint y: 340, distance: 24.6
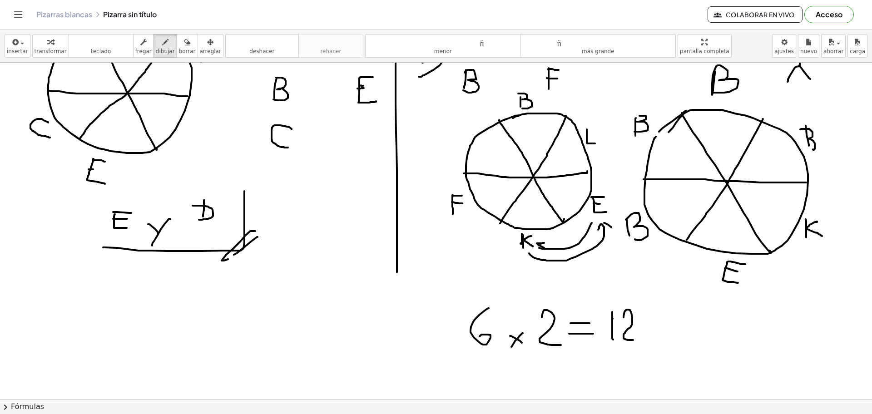
click at [633, 340] on div at bounding box center [436, 371] width 872 height 731
drag, startPoint x: 657, startPoint y: 329, endPoint x: 671, endPoint y: 337, distance: 16.5
click at [671, 337] on div at bounding box center [436, 371] width 872 height 731
drag, startPoint x: 681, startPoint y: 328, endPoint x: 690, endPoint y: 341, distance: 15.9
click at [690, 341] on div at bounding box center [436, 371] width 872 height 731
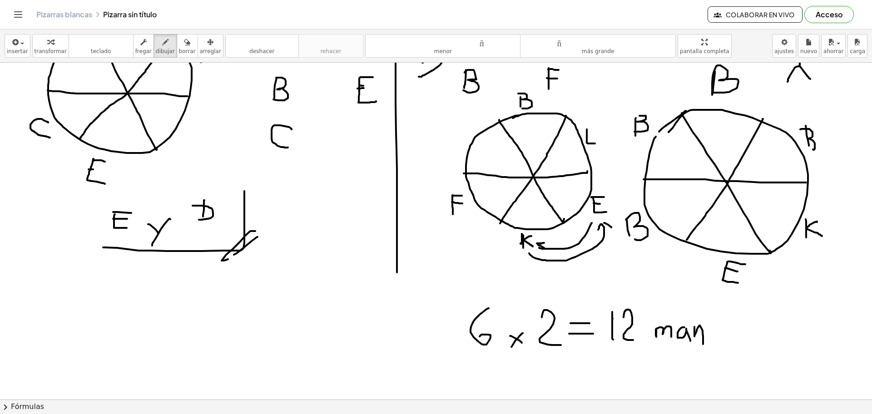
drag, startPoint x: 695, startPoint y: 327, endPoint x: 703, endPoint y: 344, distance: 19.3
click at [703, 344] on div at bounding box center [436, 371] width 872 height 731
drag, startPoint x: 716, startPoint y: 334, endPoint x: 720, endPoint y: 338, distance: 5.5
click at [720, 346] on div at bounding box center [436, 371] width 872 height 731
drag, startPoint x: 729, startPoint y: 333, endPoint x: 740, endPoint y: 331, distance: 11.1
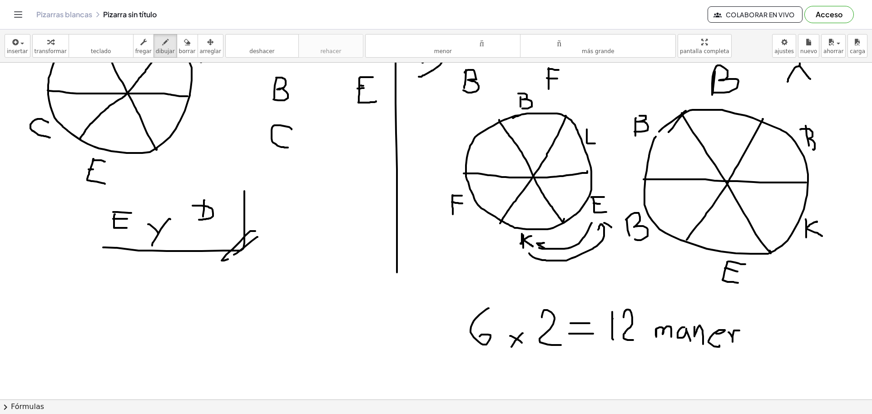
click at [740, 331] on div at bounding box center [436, 371] width 872 height 731
click at [751, 332] on div at bounding box center [436, 371] width 872 height 731
drag, startPoint x: 758, startPoint y: 332, endPoint x: 761, endPoint y: 345, distance: 14.0
click at [761, 345] on div at bounding box center [436, 371] width 872 height 731
drag, startPoint x: 784, startPoint y: 329, endPoint x: 764, endPoint y: 348, distance: 27.0
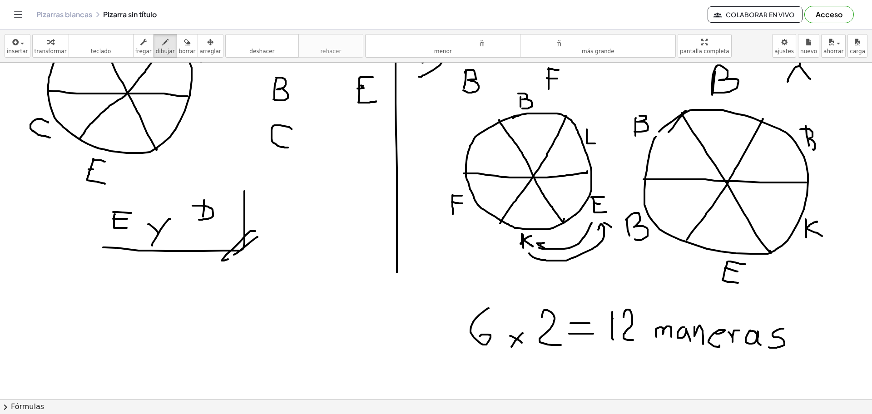
click at [768, 348] on div at bounding box center [436, 371] width 872 height 731
drag, startPoint x: 611, startPoint y: 372, endPoint x: 814, endPoint y: 308, distance: 212.8
click at [814, 308] on div at bounding box center [436, 371] width 872 height 731
drag, startPoint x: 830, startPoint y: 334, endPoint x: 819, endPoint y: 355, distance: 23.2
click at [798, 370] on div at bounding box center [436, 371] width 872 height 731
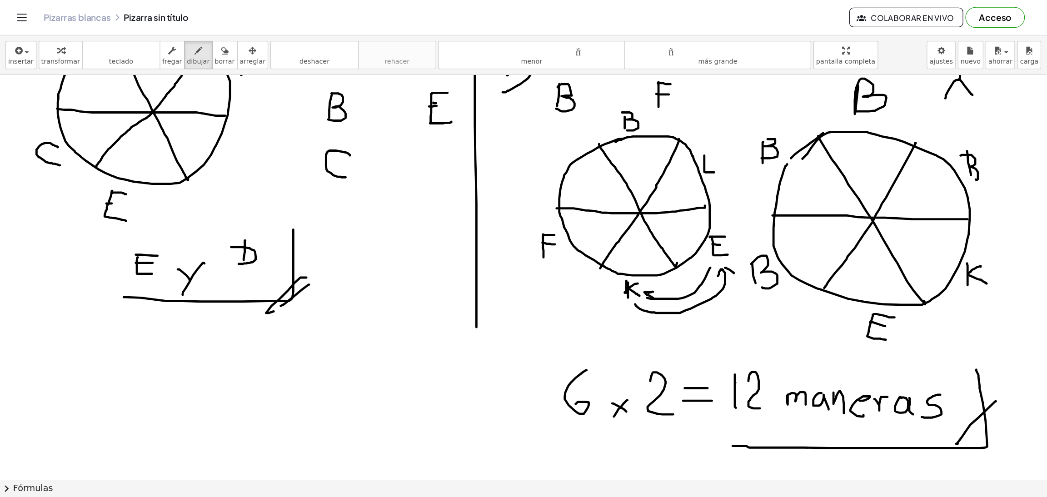
scroll to position [0, 0]
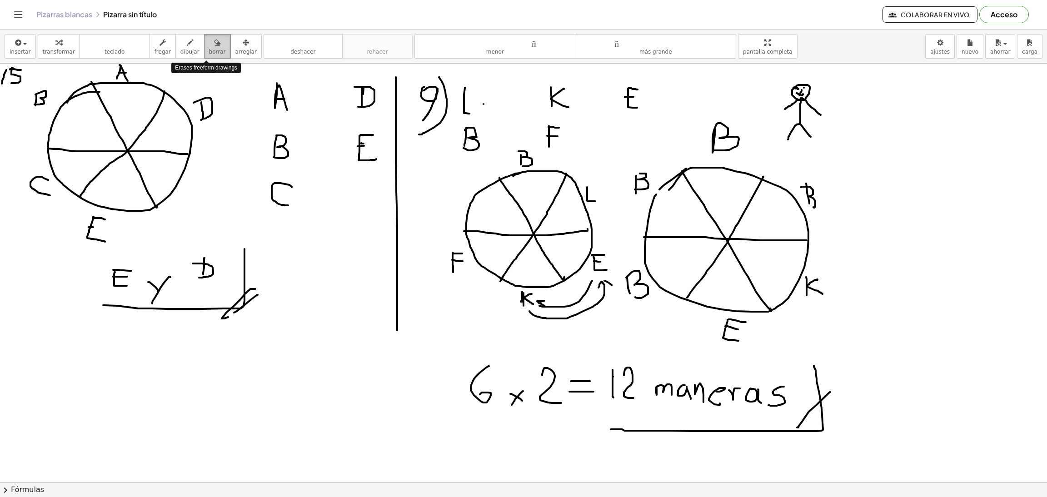
click at [214, 42] on icon "button" at bounding box center [217, 42] width 6 height 11
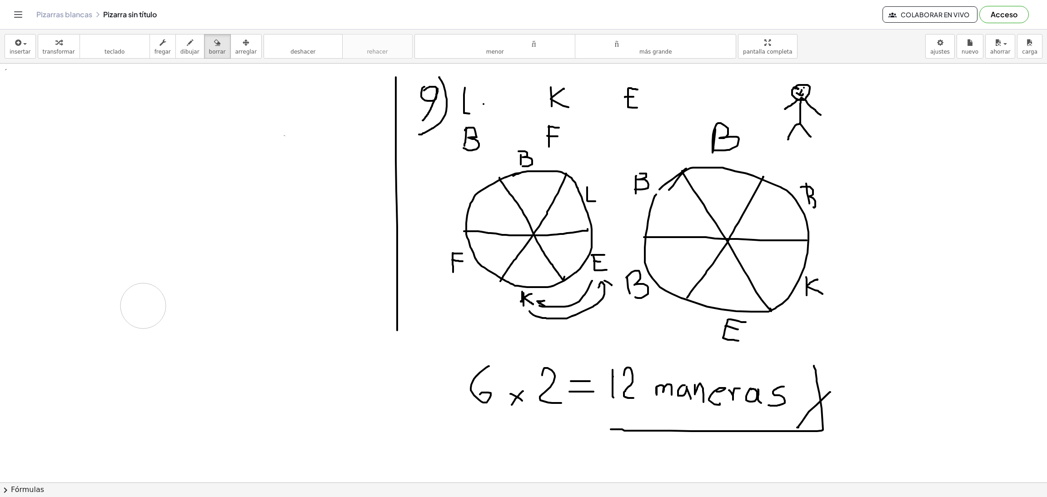
drag, startPoint x: 339, startPoint y: 106, endPoint x: 233, endPoint y: 216, distance: 152.6
click at [133, 314] on div at bounding box center [523, 483] width 1047 height 838
click at [184, 43] on div "button" at bounding box center [189, 42] width 19 height 11
drag, startPoint x: 814, startPoint y: 94, endPoint x: 791, endPoint y: 131, distance: 43.9
click at [791, 131] on div at bounding box center [523, 483] width 1047 height 838
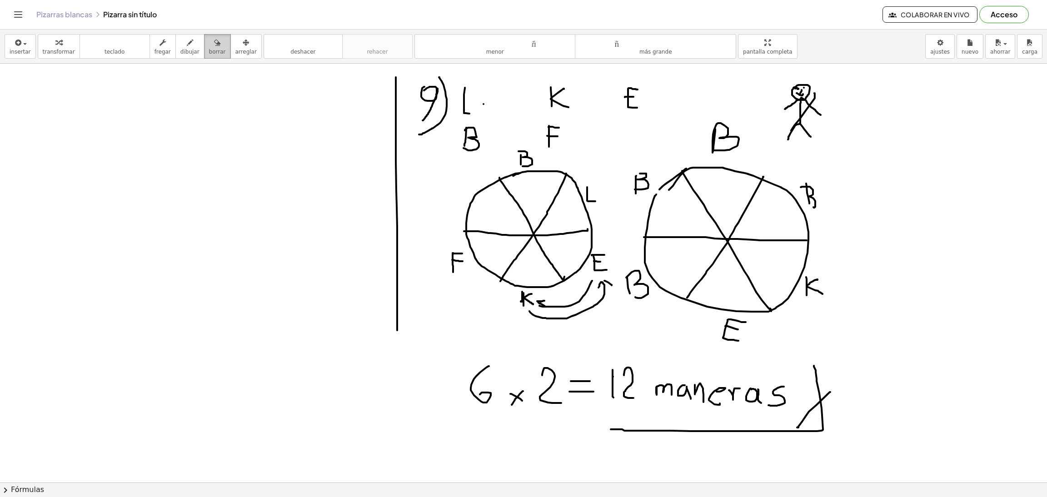
click at [214, 47] on icon "button" at bounding box center [217, 42] width 6 height 11
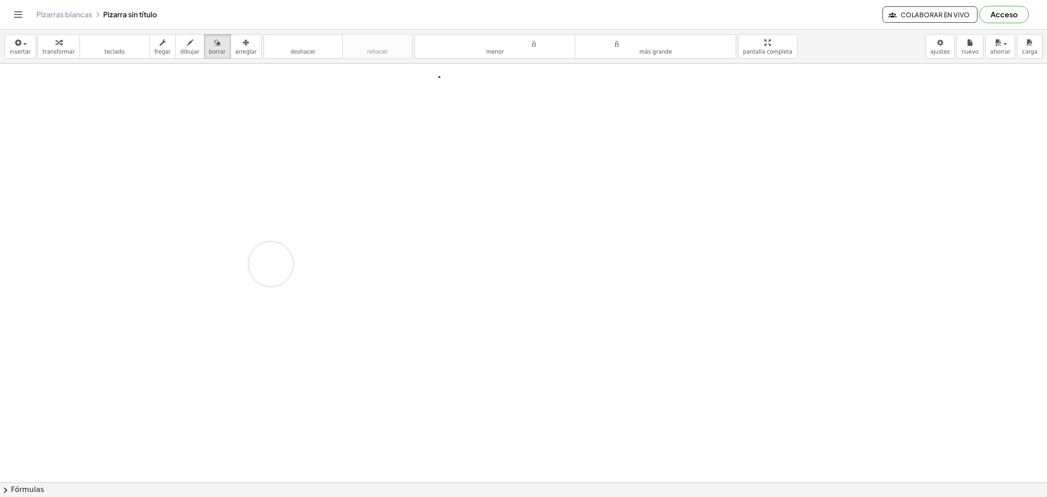
drag, startPoint x: 802, startPoint y: 104, endPoint x: 275, endPoint y: 258, distance: 549.4
click at [271, 264] on div at bounding box center [523, 483] width 1047 height 838
click at [187, 41] on icon "button" at bounding box center [190, 42] width 6 height 11
drag, startPoint x: 15, startPoint y: 79, endPoint x: 12, endPoint y: 103, distance: 23.8
click at [12, 103] on div at bounding box center [523, 483] width 1047 height 838
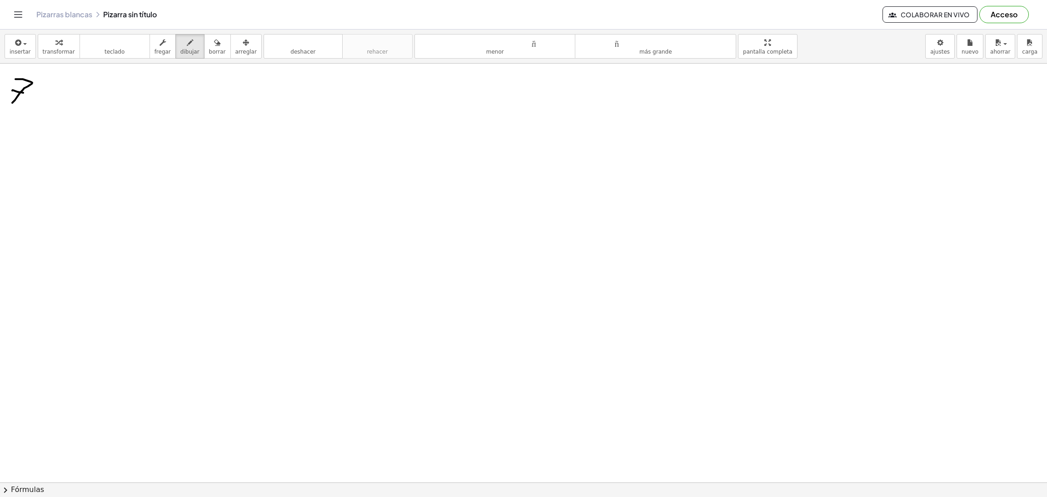
drag, startPoint x: 12, startPoint y: 91, endPoint x: 23, endPoint y: 93, distance: 11.1
click at [23, 93] on div at bounding box center [523, 483] width 1047 height 838
drag, startPoint x: 31, startPoint y: 74, endPoint x: 25, endPoint y: 110, distance: 36.3
click at [26, 109] on div at bounding box center [523, 483] width 1047 height 838
drag, startPoint x: 60, startPoint y: 79, endPoint x: 72, endPoint y: 79, distance: 11.4
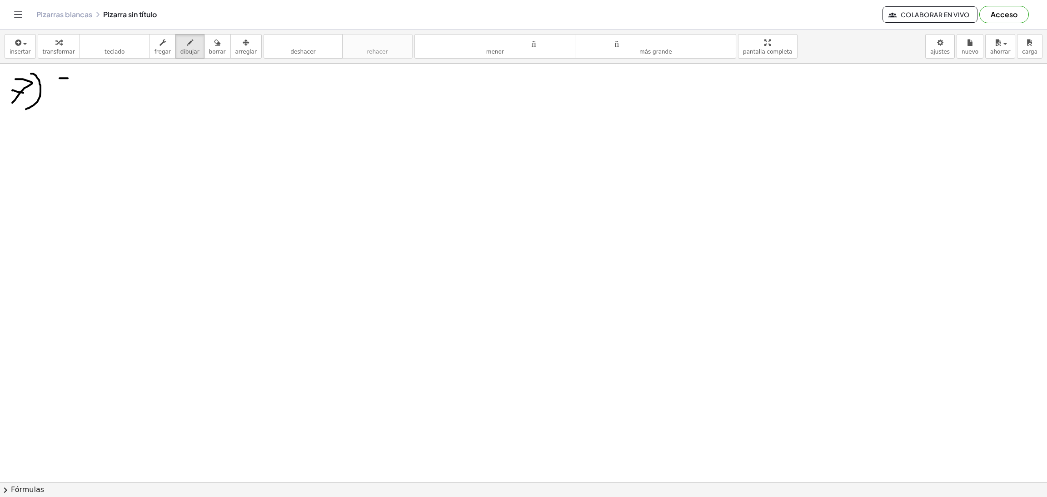
click at [72, 79] on div at bounding box center [523, 483] width 1047 height 838
drag, startPoint x: 67, startPoint y: 77, endPoint x: 59, endPoint y: 93, distance: 18.1
click at [59, 93] on div at bounding box center [523, 483] width 1047 height 838
drag, startPoint x: 81, startPoint y: 96, endPoint x: 76, endPoint y: 107, distance: 11.8
click at [76, 107] on div at bounding box center [523, 483] width 1047 height 838
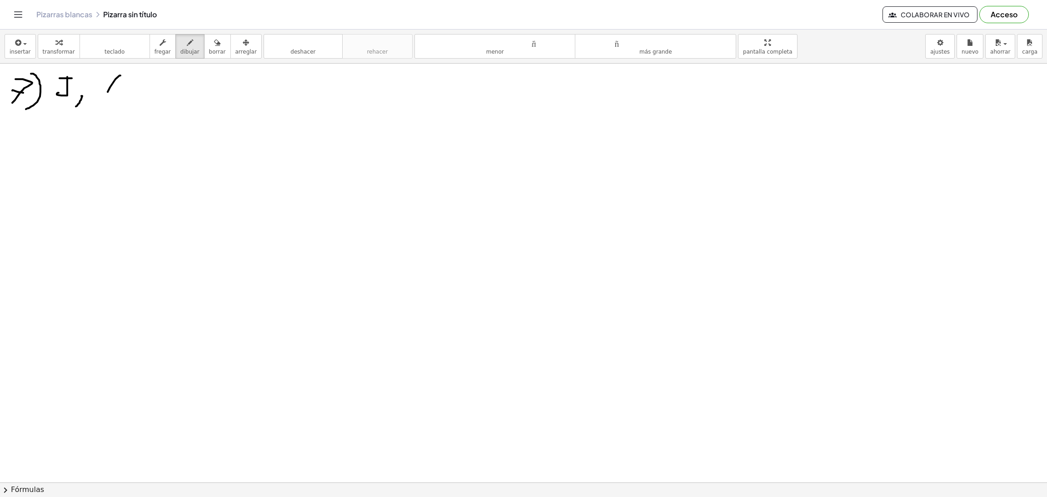
drag, startPoint x: 120, startPoint y: 76, endPoint x: 105, endPoint y: 96, distance: 25.3
click at [105, 96] on div at bounding box center [523, 483] width 1047 height 838
drag, startPoint x: 118, startPoint y: 76, endPoint x: 134, endPoint y: 95, distance: 24.5
click at [134, 95] on div at bounding box center [523, 483] width 1047 height 838
drag, startPoint x: 111, startPoint y: 86, endPoint x: 133, endPoint y: 90, distance: 22.6
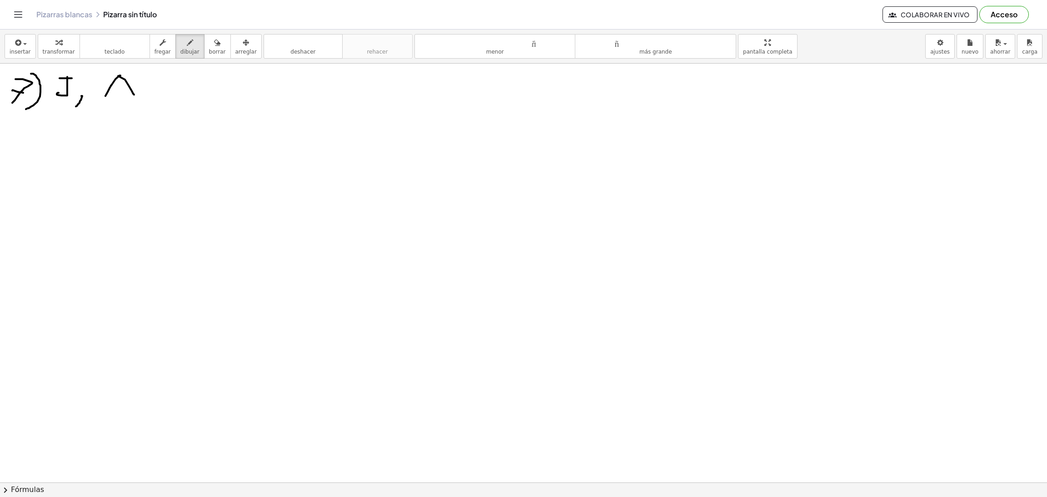
click at [133, 90] on div at bounding box center [523, 483] width 1047 height 838
drag, startPoint x: 149, startPoint y: 94, endPoint x: 139, endPoint y: 115, distance: 23.6
click at [139, 115] on div at bounding box center [523, 483] width 1047 height 838
click at [174, 83] on div at bounding box center [523, 483] width 1047 height 838
drag, startPoint x: 206, startPoint y: 93, endPoint x: 196, endPoint y: 120, distance: 29.6
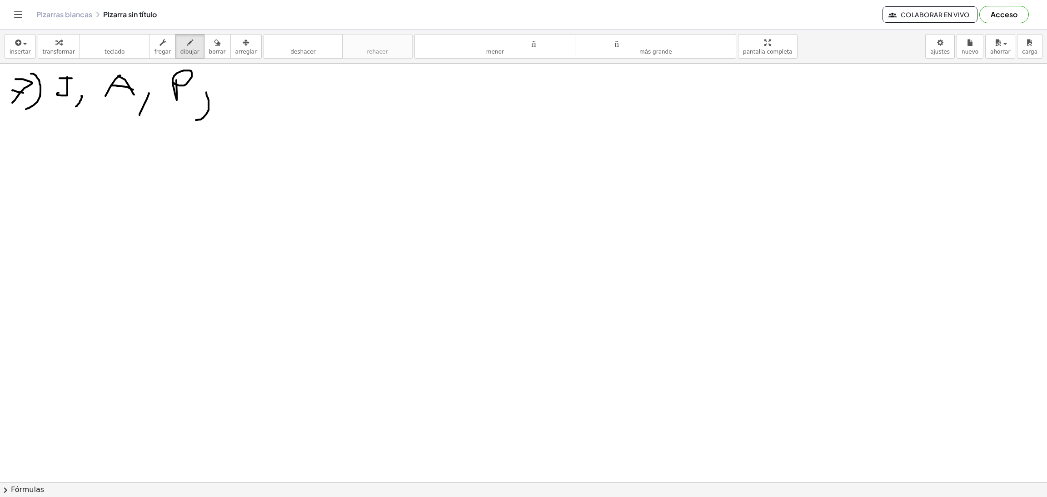
click at [196, 120] on div at bounding box center [523, 483] width 1047 height 838
drag, startPoint x: 238, startPoint y: 75, endPoint x: 232, endPoint y: 88, distance: 14.2
click at [239, 83] on div at bounding box center [523, 483] width 1047 height 838
drag, startPoint x: 228, startPoint y: 76, endPoint x: 229, endPoint y: 99, distance: 22.3
click at [229, 99] on div at bounding box center [523, 483] width 1047 height 838
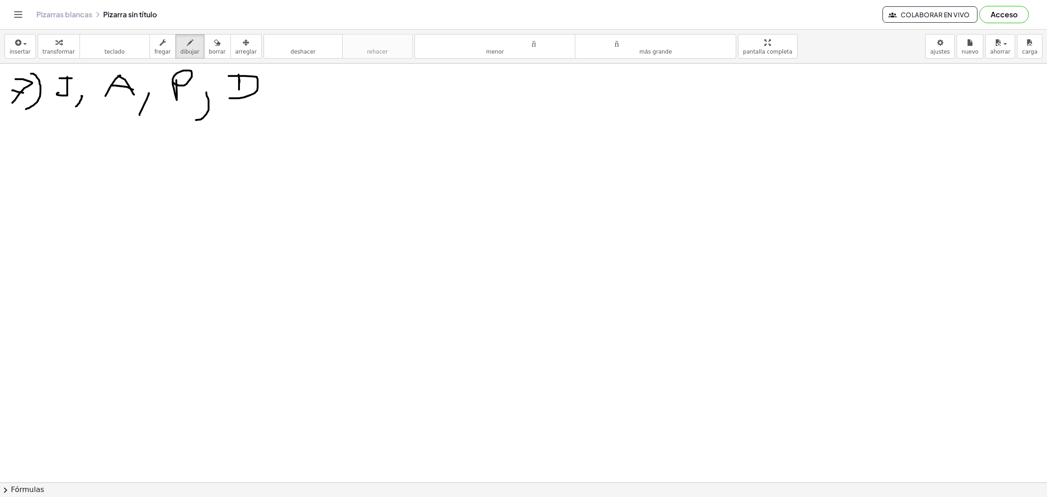
drag, startPoint x: 239, startPoint y: 80, endPoint x: 244, endPoint y: 95, distance: 16.2
click at [239, 93] on div at bounding box center [523, 483] width 1047 height 838
drag, startPoint x: 288, startPoint y: 92, endPoint x: 272, endPoint y: 113, distance: 26.3
click at [272, 113] on div at bounding box center [523, 483] width 1047 height 838
drag, startPoint x: 327, startPoint y: 76, endPoint x: 319, endPoint y: 93, distance: 18.3
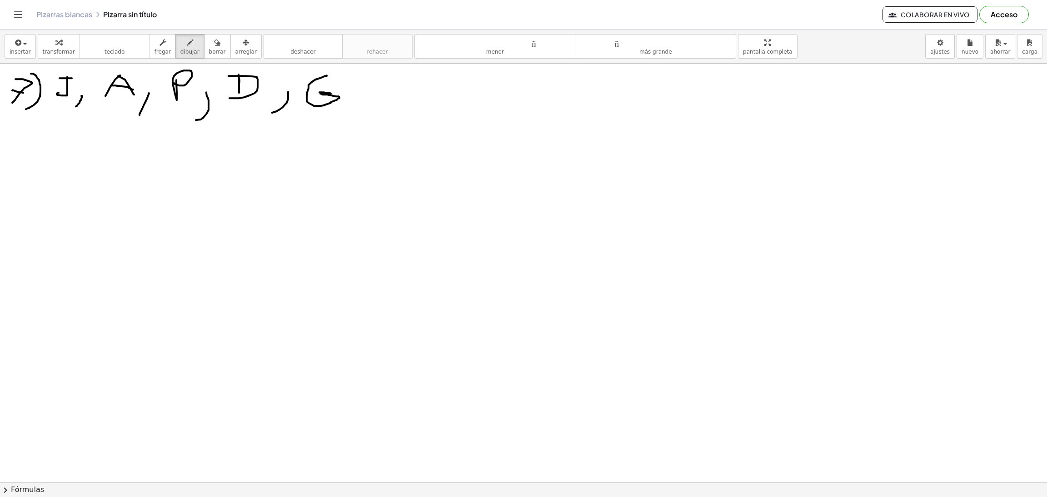
click at [319, 93] on div at bounding box center [523, 483] width 1047 height 838
drag, startPoint x: 330, startPoint y: 113, endPoint x: 355, endPoint y: 123, distance: 26.9
click at [355, 123] on div at bounding box center [523, 483] width 1047 height 838
drag, startPoint x: 374, startPoint y: 115, endPoint x: 370, endPoint y: 127, distance: 12.7
click at [371, 128] on div at bounding box center [523, 483] width 1047 height 838
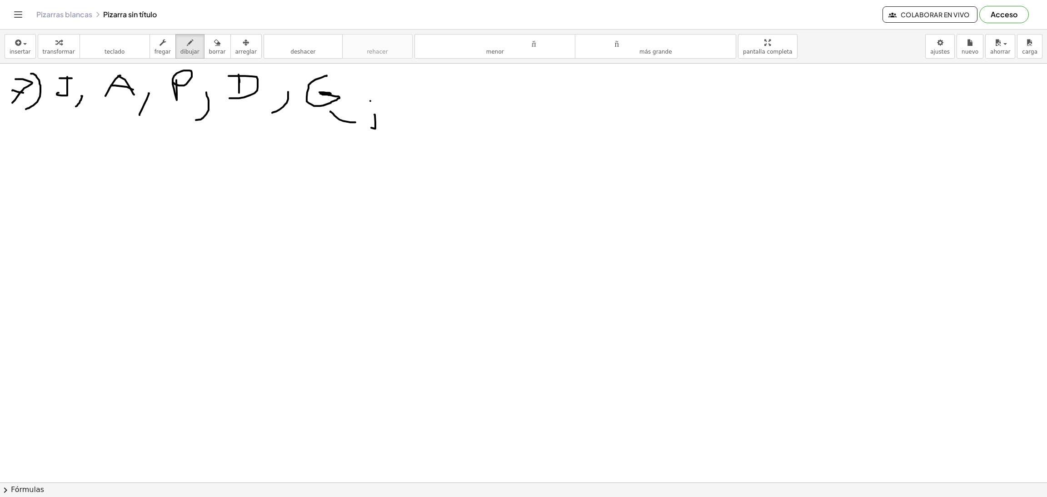
click at [370, 101] on div at bounding box center [523, 483] width 1047 height 838
drag, startPoint x: 387, startPoint y: 114, endPoint x: 394, endPoint y: 113, distance: 7.8
click at [388, 110] on div at bounding box center [523, 483] width 1047 height 838
drag, startPoint x: 399, startPoint y: 110, endPoint x: 410, endPoint y: 109, distance: 10.5
click at [410, 109] on div at bounding box center [523, 483] width 1047 height 838
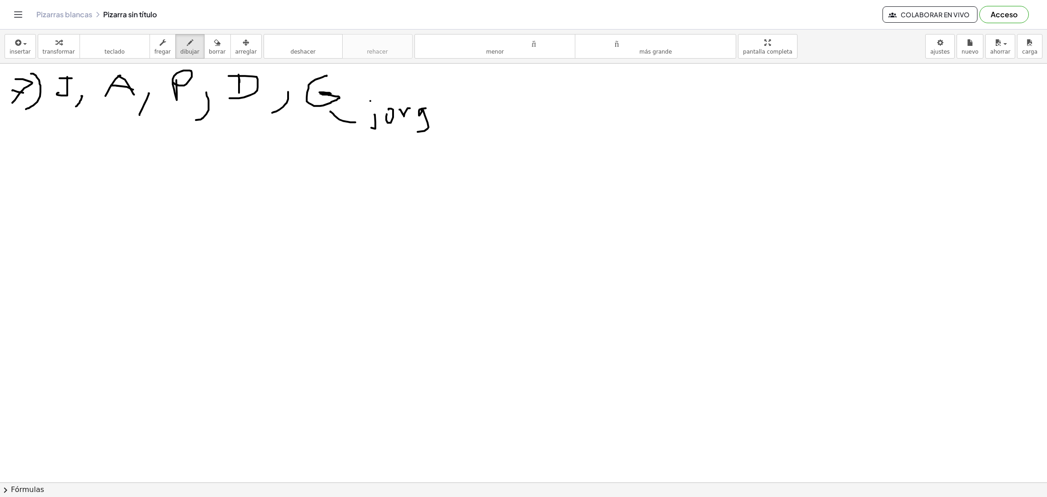
drag, startPoint x: 426, startPoint y: 109, endPoint x: 418, endPoint y: 120, distance: 13.5
click at [405, 128] on div at bounding box center [523, 483] width 1047 height 838
drag, startPoint x: 441, startPoint y: 112, endPoint x: 443, endPoint y: 125, distance: 13.4
click at [443, 125] on div at bounding box center [523, 483] width 1047 height 838
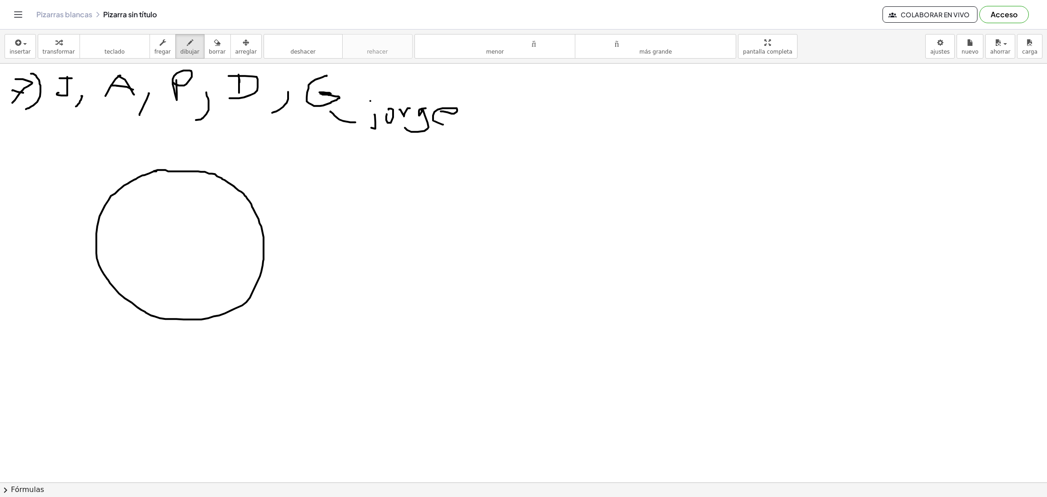
drag, startPoint x: 156, startPoint y: 172, endPoint x: 152, endPoint y: 173, distance: 4.6
click at [152, 173] on div at bounding box center [523, 483] width 1047 height 838
drag, startPoint x: 94, startPoint y: 245, endPoint x: 263, endPoint y: 246, distance: 169.0
click at [263, 246] on div at bounding box center [523, 483] width 1047 height 838
drag, startPoint x: 140, startPoint y: 178, endPoint x: 219, endPoint y: 318, distance: 161.1
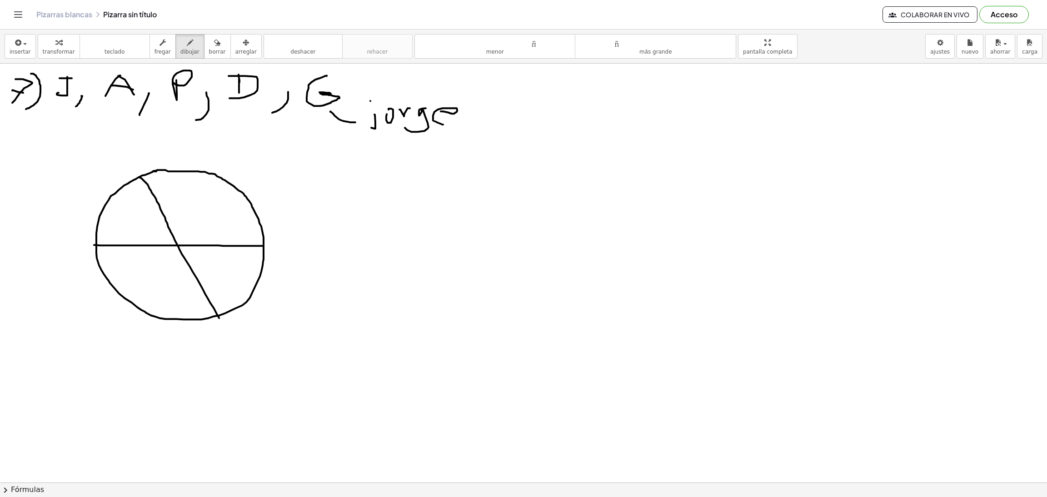
click at [219, 318] on div at bounding box center [523, 483] width 1047 height 838
drag, startPoint x: 224, startPoint y: 179, endPoint x: 129, endPoint y: 303, distance: 156.3
click at [129, 303] on div at bounding box center [523, 483] width 1047 height 838
drag, startPoint x: 184, startPoint y: 151, endPoint x: 175, endPoint y: 161, distance: 13.5
click at [175, 161] on div at bounding box center [523, 483] width 1047 height 838
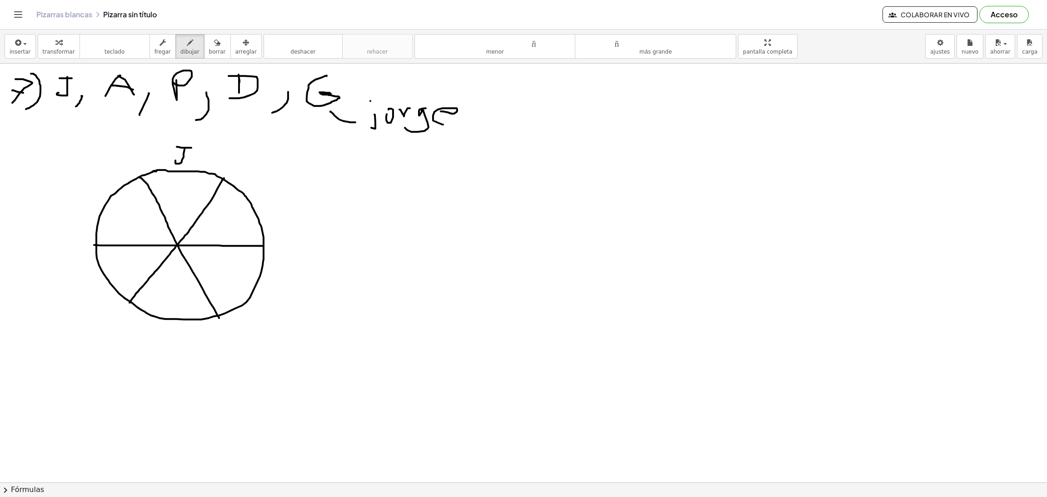
drag, startPoint x: 177, startPoint y: 147, endPoint x: 194, endPoint y: 148, distance: 17.3
click at [194, 148] on div at bounding box center [523, 483] width 1047 height 838
drag, startPoint x: 265, startPoint y: 192, endPoint x: 266, endPoint y: 211, distance: 19.1
click at [266, 211] on div at bounding box center [523, 483] width 1047 height 838
drag, startPoint x: 264, startPoint y: 189, endPoint x: 266, endPoint y: 197, distance: 8.4
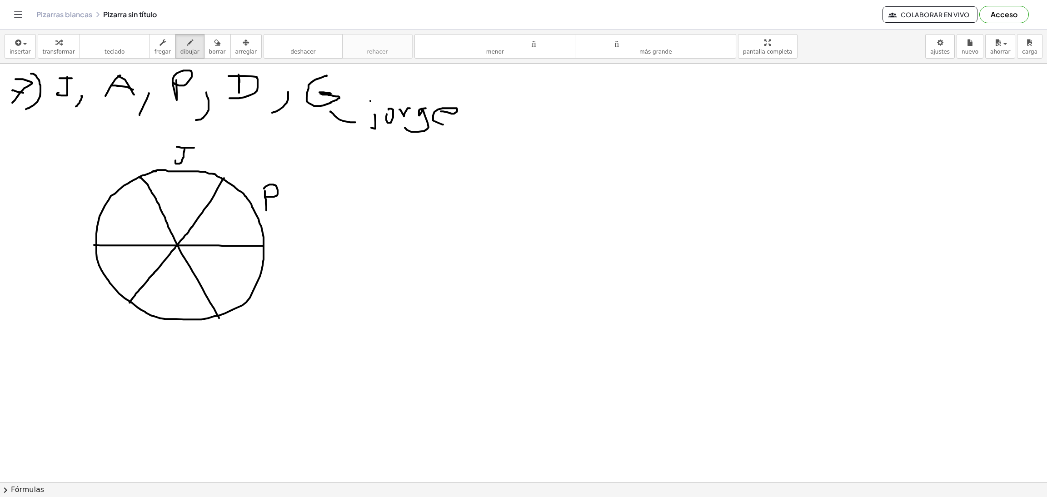
click at [266, 197] on div at bounding box center [523, 483] width 1047 height 838
drag, startPoint x: 80, startPoint y: 188, endPoint x: 90, endPoint y: 203, distance: 17.6
click at [94, 205] on div at bounding box center [523, 483] width 1047 height 838
drag, startPoint x: 80, startPoint y: 199, endPoint x: 92, endPoint y: 199, distance: 11.8
click at [92, 199] on div at bounding box center [523, 483] width 1047 height 838
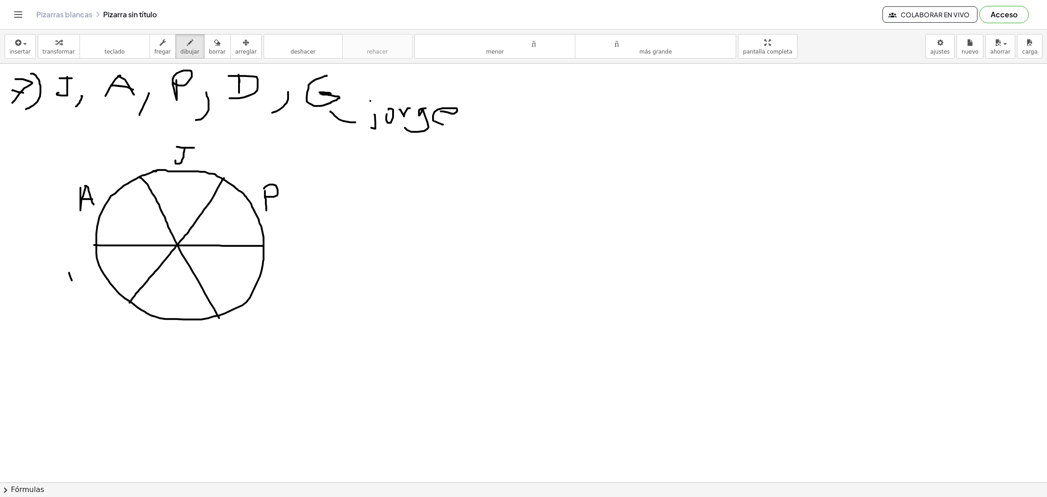
drag, startPoint x: 69, startPoint y: 273, endPoint x: 73, endPoint y: 286, distance: 13.4
click at [73, 286] on div at bounding box center [523, 483] width 1047 height 838
drag, startPoint x: 60, startPoint y: 277, endPoint x: 63, endPoint y: 290, distance: 13.5
click at [63, 290] on div at bounding box center [523, 483] width 1047 height 838
drag, startPoint x: 181, startPoint y: 330, endPoint x: 167, endPoint y: 340, distance: 16.9
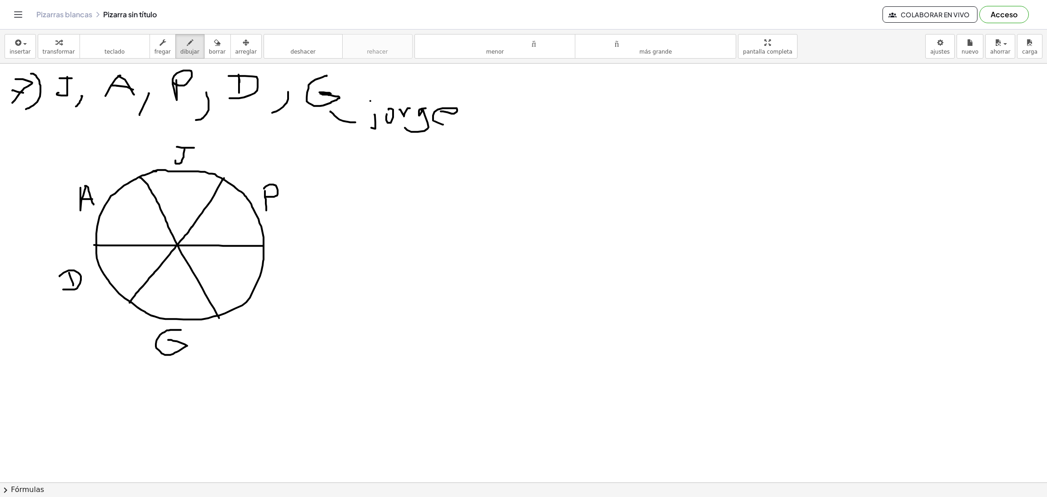
click at [167, 340] on div at bounding box center [523, 483] width 1047 height 838
click at [290, 331] on div at bounding box center [523, 483] width 1047 height 838
drag, startPoint x: 377, startPoint y: 173, endPoint x: 359, endPoint y: 204, distance: 35.8
click at [359, 204] on div at bounding box center [523, 483] width 1047 height 838
drag, startPoint x: 399, startPoint y: 202, endPoint x: 421, endPoint y: 209, distance: 23.1
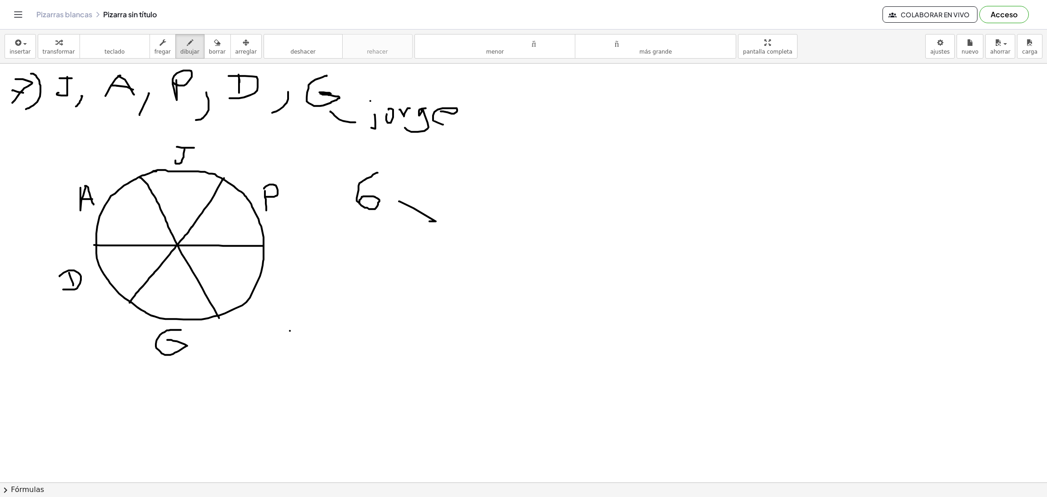
click at [428, 222] on div at bounding box center [523, 483] width 1047 height 838
drag, startPoint x: 410, startPoint y: 207, endPoint x: 395, endPoint y: 215, distance: 17.1
click at [395, 215] on div at bounding box center [523, 483] width 1047 height 838
drag, startPoint x: 451, startPoint y: 183, endPoint x: 491, endPoint y: 217, distance: 52.5
click at [491, 217] on div at bounding box center [523, 483] width 1047 height 838
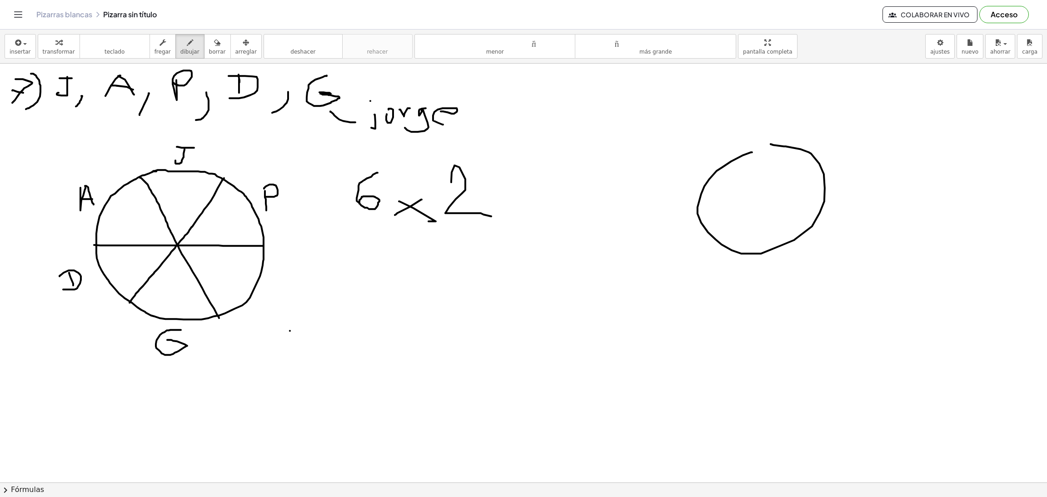
drag, startPoint x: 752, startPoint y: 153, endPoint x: 726, endPoint y: 167, distance: 29.1
click at [729, 159] on div at bounding box center [523, 483] width 1047 height 838
drag, startPoint x: 700, startPoint y: 198, endPoint x: 842, endPoint y: 185, distance: 142.7
click at [842, 185] on div at bounding box center [523, 483] width 1047 height 838
drag, startPoint x: 730, startPoint y: 159, endPoint x: 803, endPoint y: 216, distance: 92.9
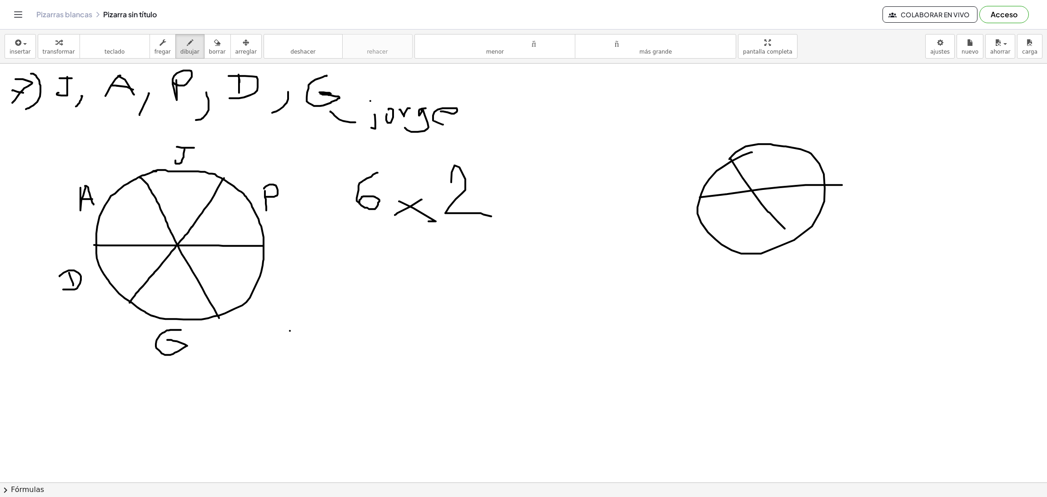
click at [811, 248] on div at bounding box center [523, 483] width 1047 height 838
drag, startPoint x: 783, startPoint y: 148, endPoint x: 733, endPoint y: 246, distance: 109.9
click at [733, 246] on div at bounding box center [523, 483] width 1047 height 838
click at [760, 193] on div at bounding box center [523, 483] width 1047 height 838
drag, startPoint x: 754, startPoint y: 112, endPoint x: 745, endPoint y: 129, distance: 18.9
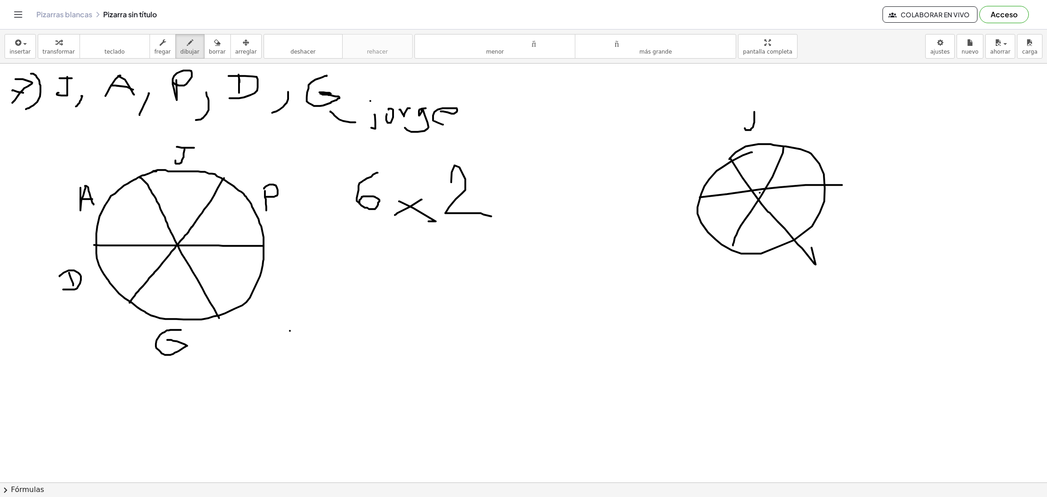
click at [745, 129] on div at bounding box center [523, 483] width 1047 height 838
drag, startPoint x: 745, startPoint y: 109, endPoint x: 762, endPoint y: 112, distance: 17.5
click at [762, 112] on div at bounding box center [523, 483] width 1047 height 838
drag, startPoint x: 693, startPoint y: 165, endPoint x: 722, endPoint y: 167, distance: 29.2
click at [695, 169] on div at bounding box center [523, 483] width 1047 height 838
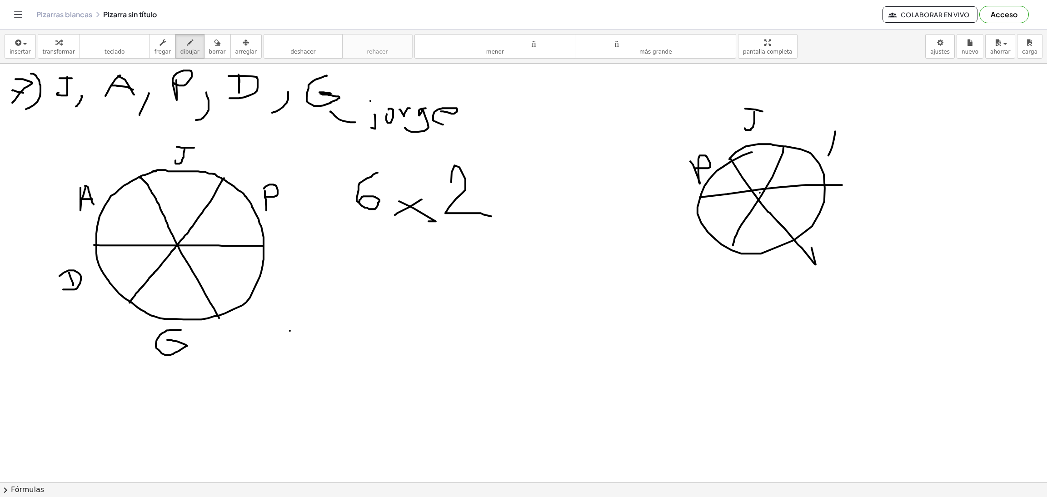
drag, startPoint x: 835, startPoint y: 132, endPoint x: 832, endPoint y: 138, distance: 6.5
click at [828, 151] on div at bounding box center [523, 483] width 1047 height 838
drag, startPoint x: 836, startPoint y: 130, endPoint x: 847, endPoint y: 152, distance: 24.2
click at [847, 152] on div at bounding box center [523, 483] width 1047 height 838
drag, startPoint x: 842, startPoint y: 143, endPoint x: 834, endPoint y: 143, distance: 7.3
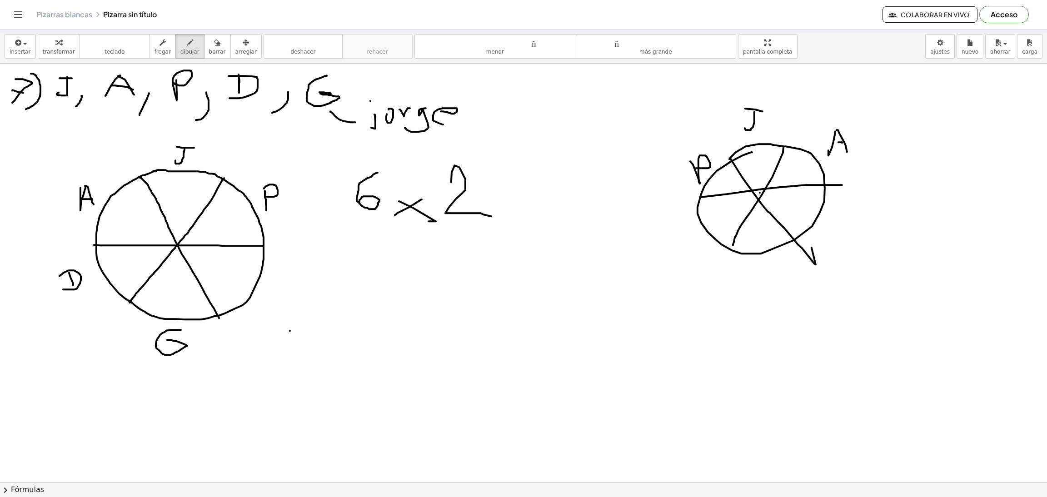
click at [834, 143] on div at bounding box center [523, 483] width 1047 height 838
drag, startPoint x: 685, startPoint y: 234, endPoint x: 686, endPoint y: 248, distance: 14.1
click at [686, 248] on div at bounding box center [523, 483] width 1047 height 838
drag, startPoint x: 672, startPoint y: 233, endPoint x: 678, endPoint y: 255, distance: 22.6
click at [675, 252] on div at bounding box center [523, 483] width 1047 height 838
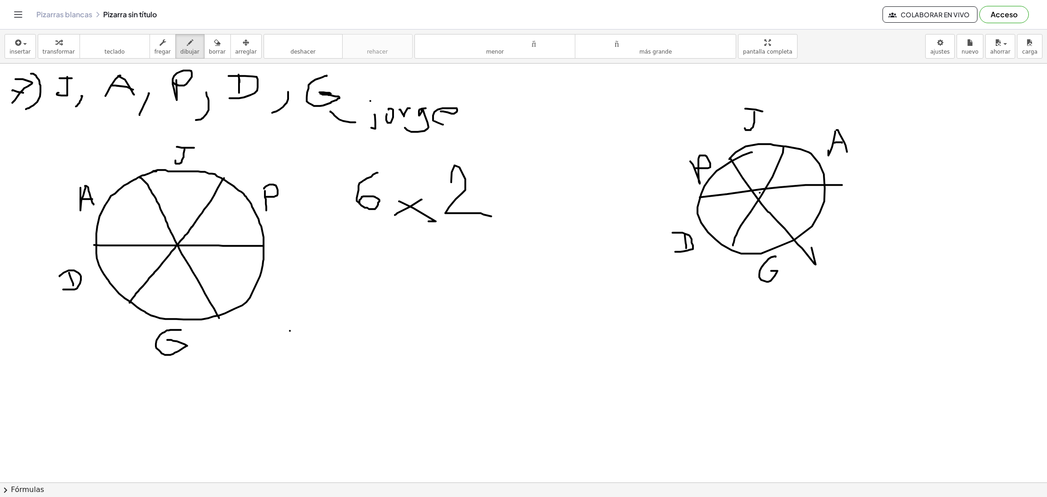
drag, startPoint x: 775, startPoint y: 257, endPoint x: 771, endPoint y: 271, distance: 14.8
click at [771, 271] on div at bounding box center [523, 483] width 1047 height 838
click at [214, 47] on icon "button" at bounding box center [217, 42] width 6 height 11
drag, startPoint x: 495, startPoint y: 185, endPoint x: 511, endPoint y: 185, distance: 15.4
click at [511, 185] on div at bounding box center [523, 483] width 1047 height 838
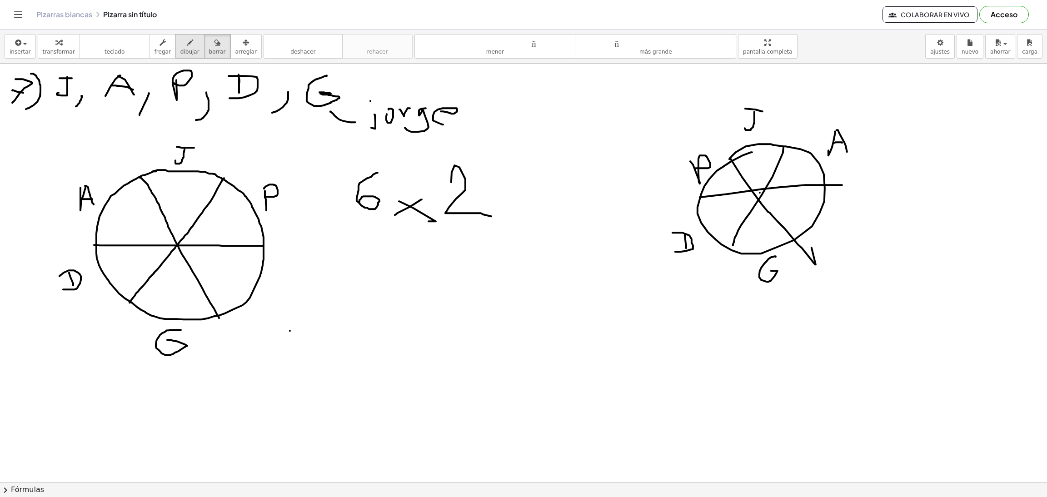
click at [187, 47] on icon "button" at bounding box center [190, 42] width 6 height 11
drag, startPoint x: 493, startPoint y: 186, endPoint x: 510, endPoint y: 186, distance: 17.3
click at [511, 186] on div at bounding box center [523, 483] width 1047 height 838
click at [509, 192] on div at bounding box center [523, 483] width 1047 height 838
drag, startPoint x: 520, startPoint y: 170, endPoint x: 523, endPoint y: 204, distance: 33.8
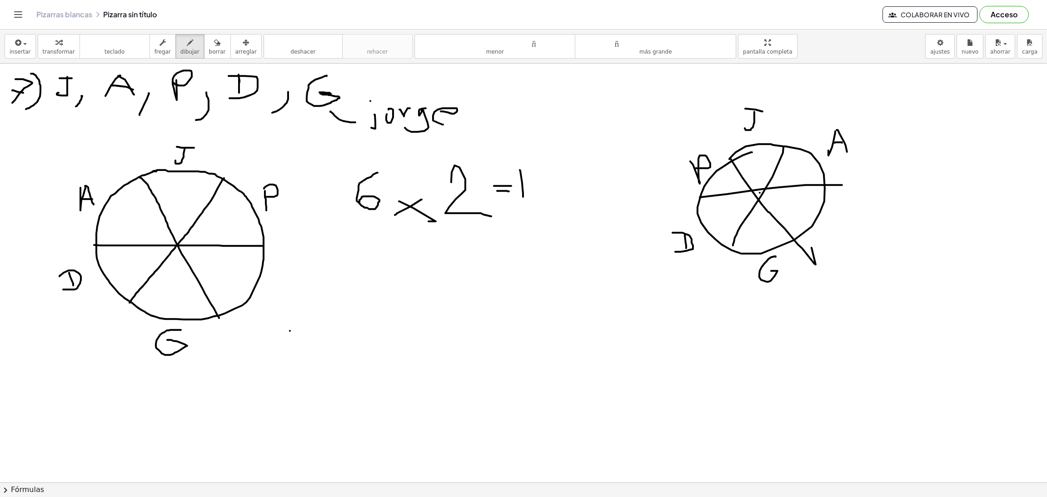
click at [523, 204] on div at bounding box center [523, 483] width 1047 height 838
drag, startPoint x: 527, startPoint y: 181, endPoint x: 546, endPoint y: 209, distance: 33.9
click at [546, 209] on div at bounding box center [523, 483] width 1047 height 838
drag, startPoint x: 511, startPoint y: 229, endPoint x: 577, endPoint y: 145, distance: 106.8
click at [577, 145] on div at bounding box center [523, 483] width 1047 height 838
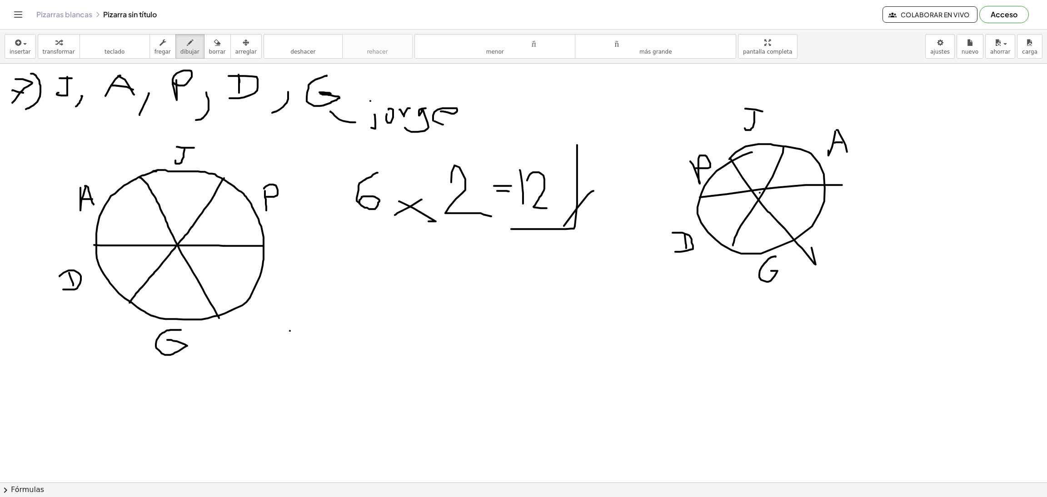
drag, startPoint x: 593, startPoint y: 192, endPoint x: 544, endPoint y: 250, distance: 76.4
click at [544, 250] on div at bounding box center [523, 483] width 1047 height 838
drag, startPoint x: 583, startPoint y: 214, endPoint x: 540, endPoint y: 257, distance: 60.4
click at [540, 257] on div at bounding box center [523, 483] width 1047 height 838
click at [214, 44] on icon "button" at bounding box center [217, 42] width 6 height 11
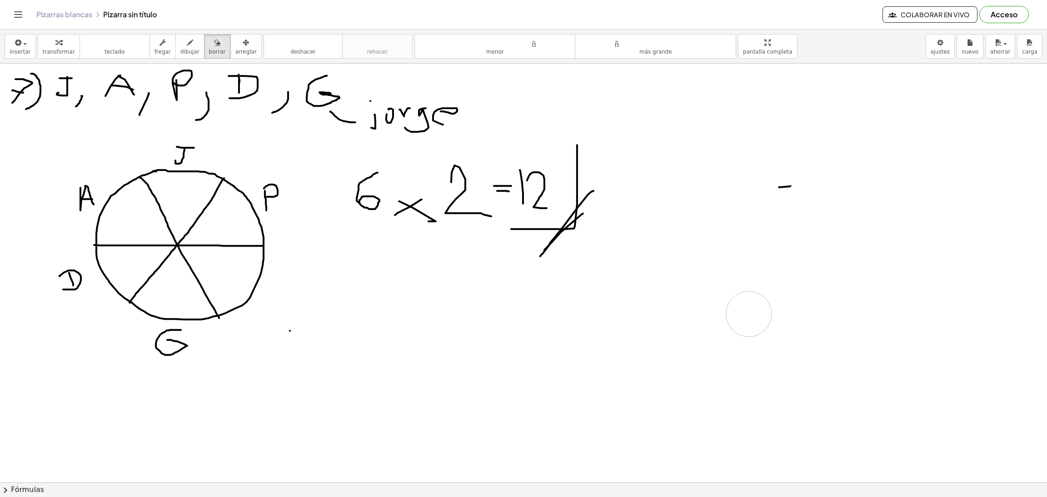
drag, startPoint x: 752, startPoint y: 123, endPoint x: 811, endPoint y: 128, distance: 59.2
click at [809, 148] on div at bounding box center [523, 483] width 1047 height 838
drag, startPoint x: 771, startPoint y: 210, endPoint x: 758, endPoint y: 200, distance: 16.2
click at [758, 200] on div at bounding box center [523, 483] width 1047 height 838
click at [214, 43] on icon "button" at bounding box center [217, 42] width 6 height 11
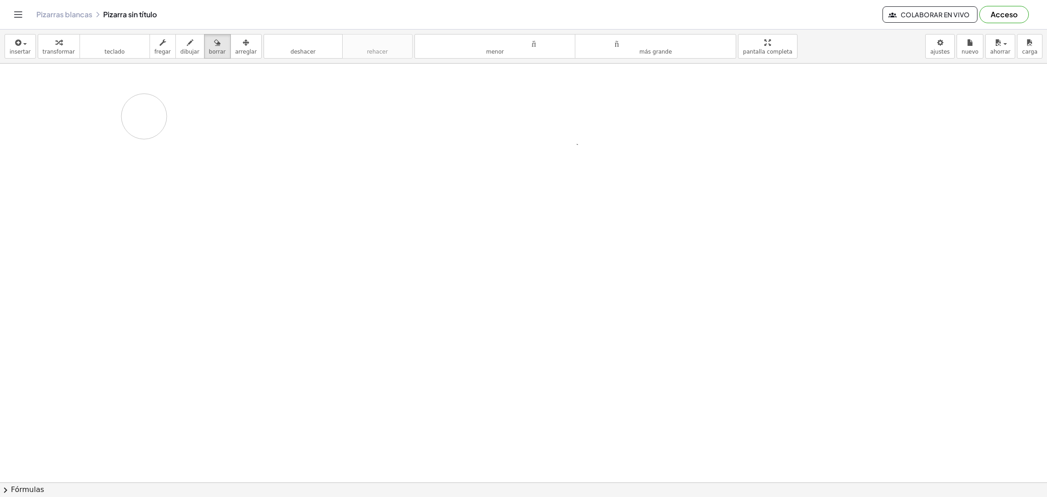
drag, startPoint x: 650, startPoint y: 155, endPoint x: 143, endPoint y: 117, distance: 508.8
click at [143, 117] on div at bounding box center [523, 483] width 1047 height 838
click at [187, 41] on icon "button" at bounding box center [190, 42] width 6 height 11
drag, startPoint x: 20, startPoint y: 77, endPoint x: 26, endPoint y: 101, distance: 24.3
click at [26, 101] on div at bounding box center [523, 483] width 1047 height 838
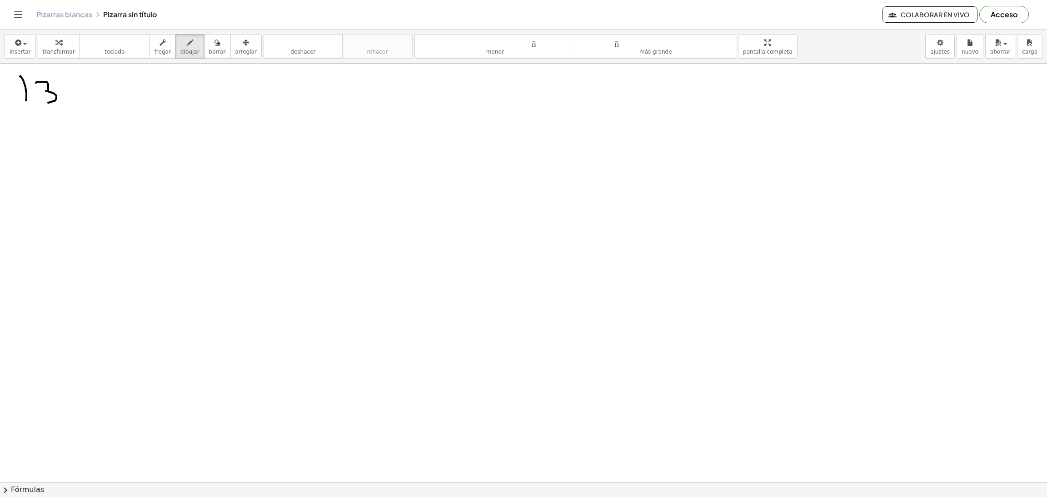
drag, startPoint x: 36, startPoint y: 83, endPoint x: 38, endPoint y: 103, distance: 20.1
click at [38, 103] on div at bounding box center [523, 483] width 1047 height 838
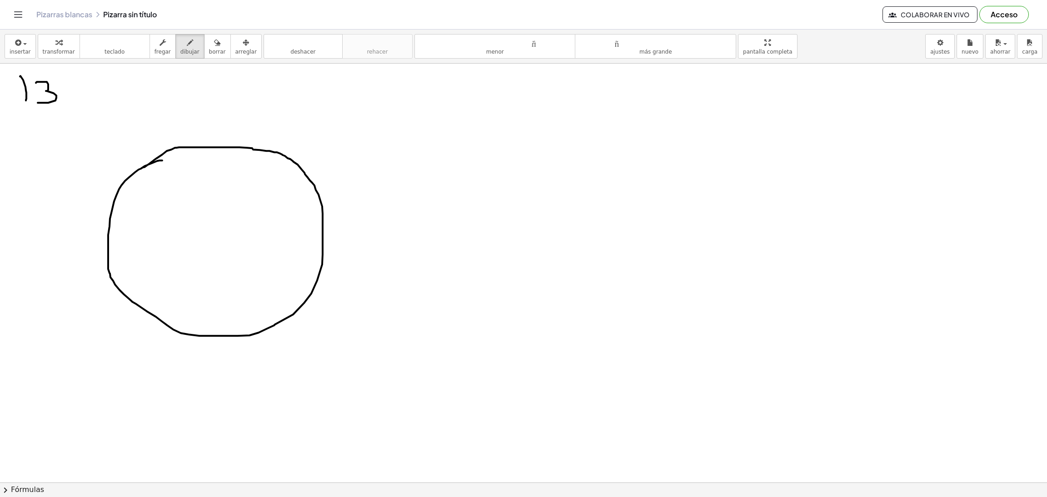
drag, startPoint x: 162, startPoint y: 161, endPoint x: 143, endPoint y: 169, distance: 20.6
click at [143, 169] on div at bounding box center [523, 483] width 1047 height 838
drag, startPoint x: 194, startPoint y: 116, endPoint x: 201, endPoint y: 145, distance: 30.2
click at [192, 164] on div at bounding box center [523, 483] width 1047 height 838
drag, startPoint x: 214, startPoint y: 101, endPoint x: 218, endPoint y: 109, distance: 9.1
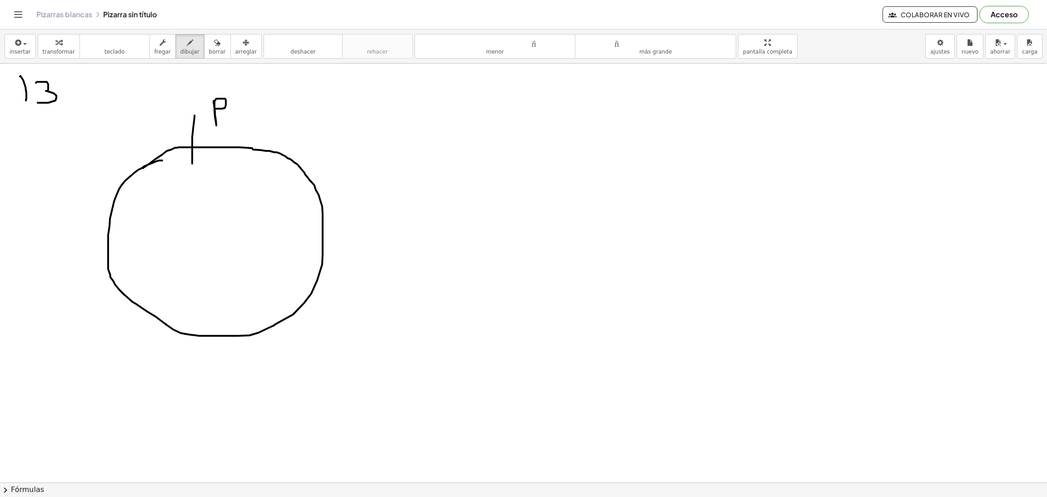
click at [214, 109] on div at bounding box center [523, 483] width 1047 height 838
drag, startPoint x: 239, startPoint y: 99, endPoint x: 239, endPoint y: 130, distance: 30.9
click at [239, 130] on div at bounding box center [523, 483] width 1047 height 838
drag, startPoint x: 211, startPoint y: 307, endPoint x: 214, endPoint y: 370, distance: 63.7
click at [211, 368] on div at bounding box center [523, 483] width 1047 height 838
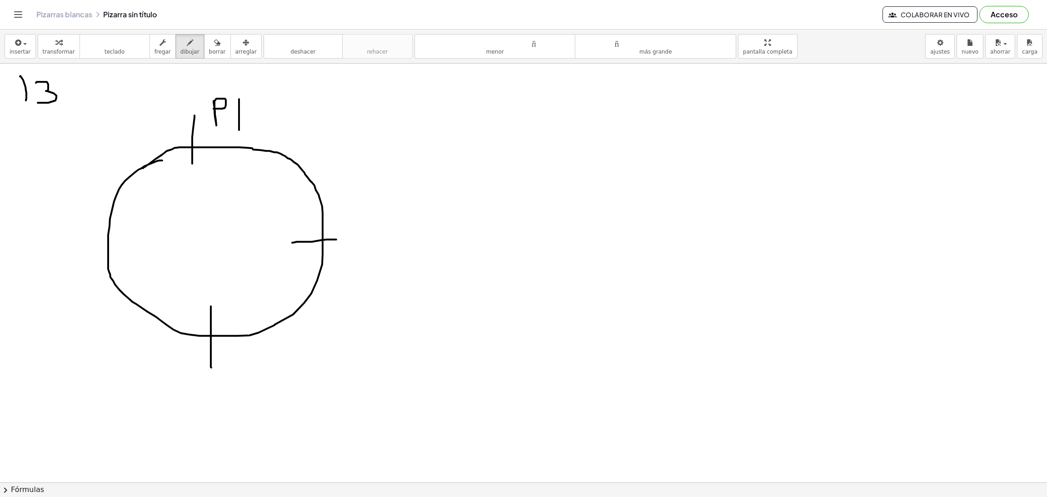
drag, startPoint x: 292, startPoint y: 243, endPoint x: 336, endPoint y: 240, distance: 44.2
click at [336, 240] on div at bounding box center [523, 483] width 1047 height 838
drag, startPoint x: 358, startPoint y: 209, endPoint x: 362, endPoint y: 239, distance: 31.1
click at [362, 239] on div at bounding box center [523, 483] width 1047 height 838
drag, startPoint x: 361, startPoint y: 209, endPoint x: 372, endPoint y: 219, distance: 14.8
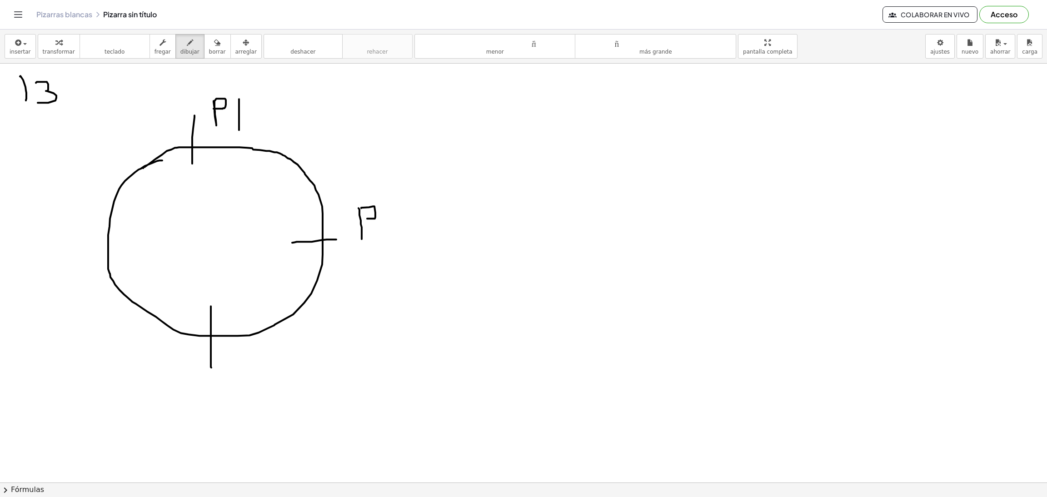
click at [364, 219] on div at bounding box center [523, 483] width 1047 height 838
drag, startPoint x: 400, startPoint y: 204, endPoint x: 392, endPoint y: 224, distance: 21.9
click at [385, 247] on div at bounding box center [523, 483] width 1047 height 838
drag, startPoint x: 399, startPoint y: 204, endPoint x: 407, endPoint y: 248, distance: 45.3
click at [407, 248] on div at bounding box center [523, 483] width 1047 height 838
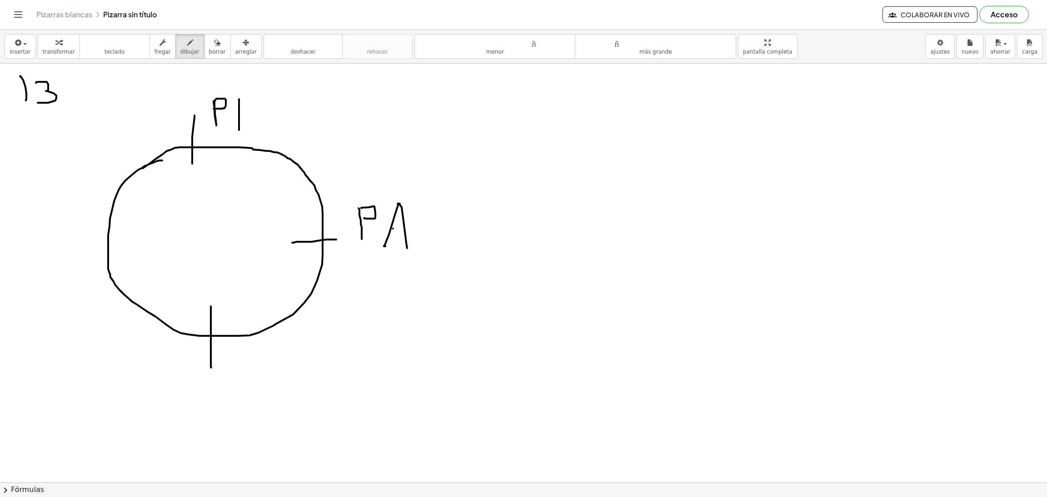
drag, startPoint x: 393, startPoint y: 229, endPoint x: 406, endPoint y: 230, distance: 12.8
click at [407, 228] on div at bounding box center [523, 483] width 1047 height 838
drag, startPoint x: 191, startPoint y: 391, endPoint x: 187, endPoint y: 410, distance: 20.0
click at [189, 414] on div at bounding box center [523, 483] width 1047 height 838
drag, startPoint x: 184, startPoint y: 392, endPoint x: 202, endPoint y: 402, distance: 20.1
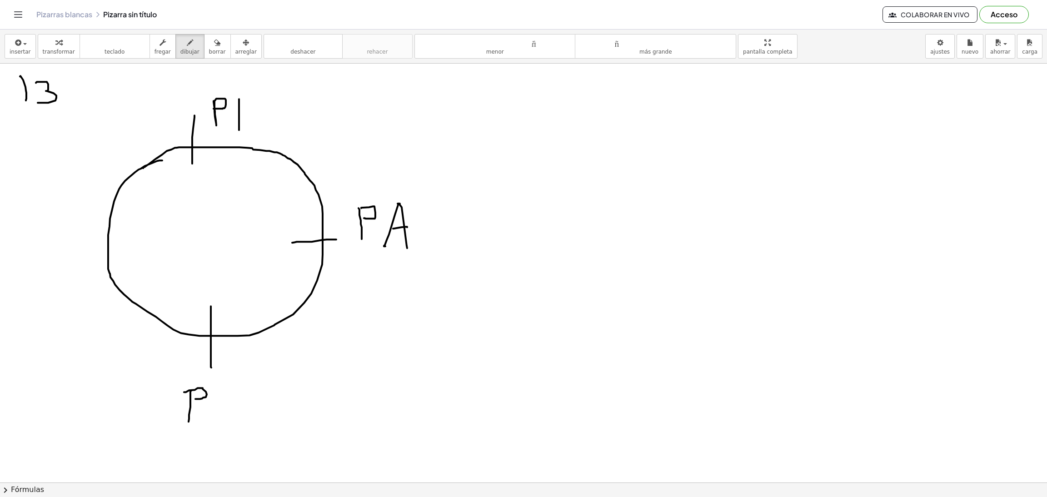
click at [191, 399] on div at bounding box center [523, 483] width 1047 height 838
drag, startPoint x: 217, startPoint y: 391, endPoint x: 236, endPoint y: 387, distance: 19.3
click at [236, 387] on div at bounding box center [523, 483] width 1047 height 838
drag, startPoint x: 91, startPoint y: 240, endPoint x: 126, endPoint y: 244, distance: 35.2
click at [126, 244] on div at bounding box center [523, 483] width 1047 height 838
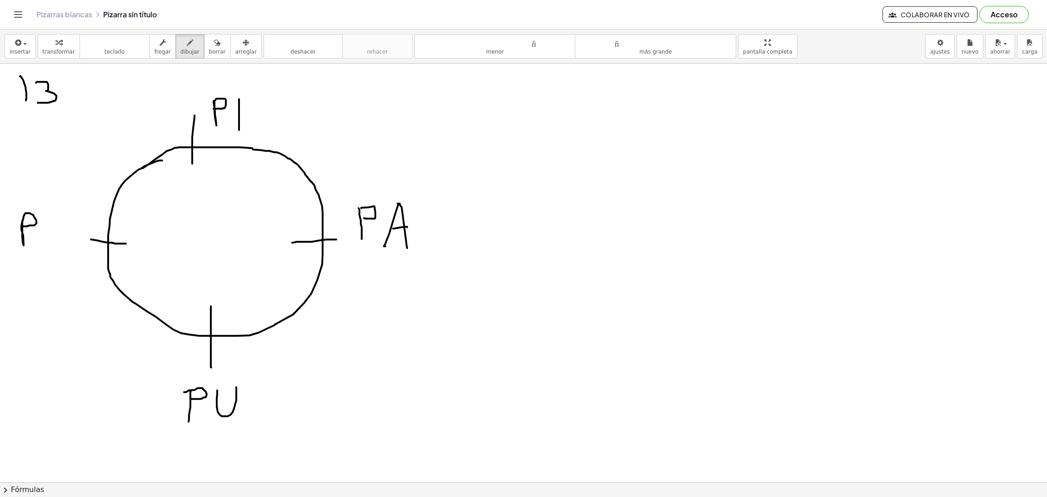
drag, startPoint x: 22, startPoint y: 222, endPoint x: 21, endPoint y: 226, distance: 4.7
click at [21, 226] on div at bounding box center [523, 483] width 1047 height 838
drag, startPoint x: 60, startPoint y: 214, endPoint x: 56, endPoint y: 213, distance: 4.6
click at [56, 213] on div at bounding box center [523, 483] width 1047 height 838
drag, startPoint x: 59, startPoint y: 73, endPoint x: 42, endPoint y: 117, distance: 47.0
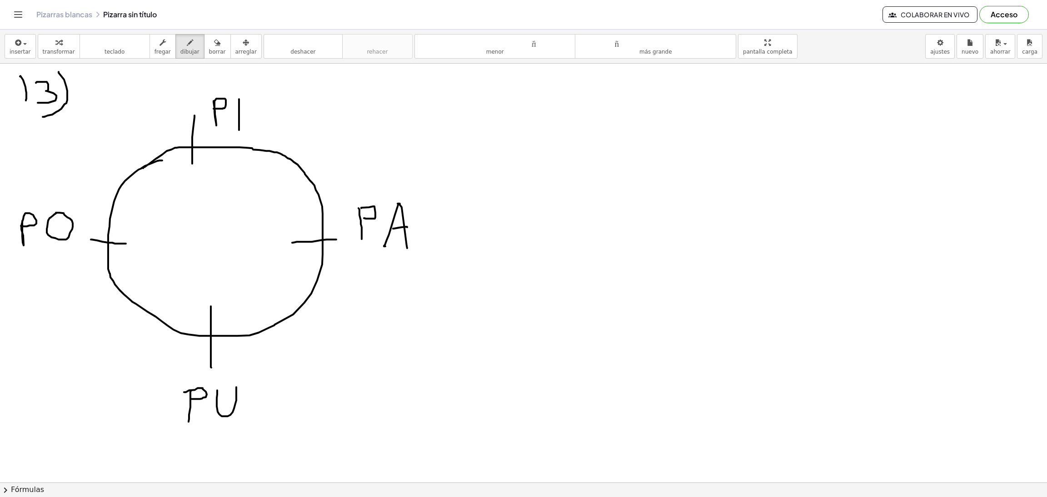
click at [42, 117] on div at bounding box center [523, 483] width 1047 height 838
drag, startPoint x: 194, startPoint y: 129, endPoint x: 179, endPoint y: 283, distance: 154.8
click at [214, 333] on div at bounding box center [523, 483] width 1047 height 838
drag, startPoint x: 110, startPoint y: 243, endPoint x: 318, endPoint y: 240, distance: 208.1
click at [318, 240] on div at bounding box center [523, 483] width 1047 height 838
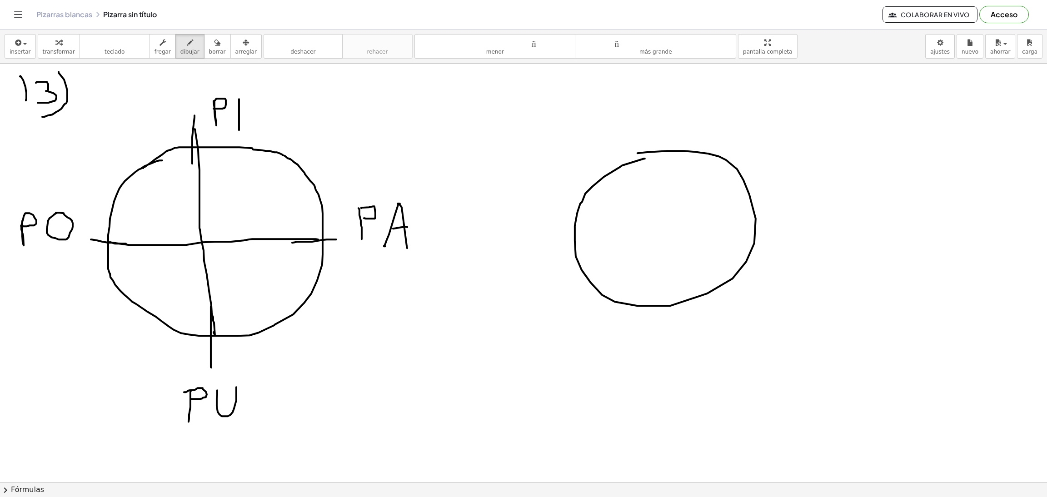
drag, startPoint x: 645, startPoint y: 159, endPoint x: 593, endPoint y: 176, distance: 54.4
click at [593, 176] on div at bounding box center [523, 483] width 1047 height 838
drag, startPoint x: 621, startPoint y: 158, endPoint x: 616, endPoint y: 176, distance: 18.6
click at [596, 188] on div at bounding box center [523, 483] width 1047 height 838
drag, startPoint x: 647, startPoint y: 119, endPoint x: 650, endPoint y: 158, distance: 38.7
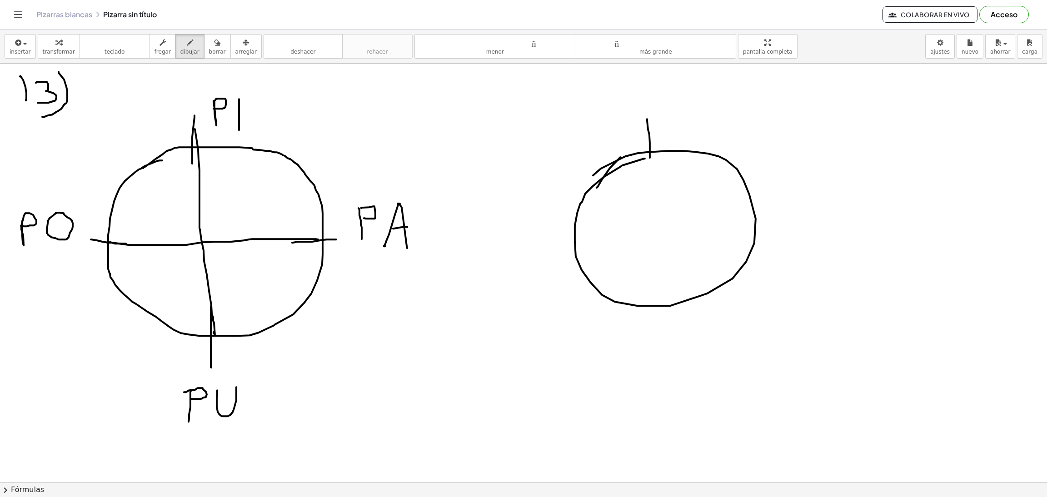
click at [650, 158] on div at bounding box center [523, 483] width 1047 height 838
drag, startPoint x: 554, startPoint y: 229, endPoint x: 612, endPoint y: 246, distance: 60.7
click at [590, 230] on div at bounding box center [523, 483] width 1047 height 838
drag, startPoint x: 636, startPoint y: 275, endPoint x: 669, endPoint y: 270, distance: 33.5
click at [636, 276] on div at bounding box center [523, 483] width 1047 height 838
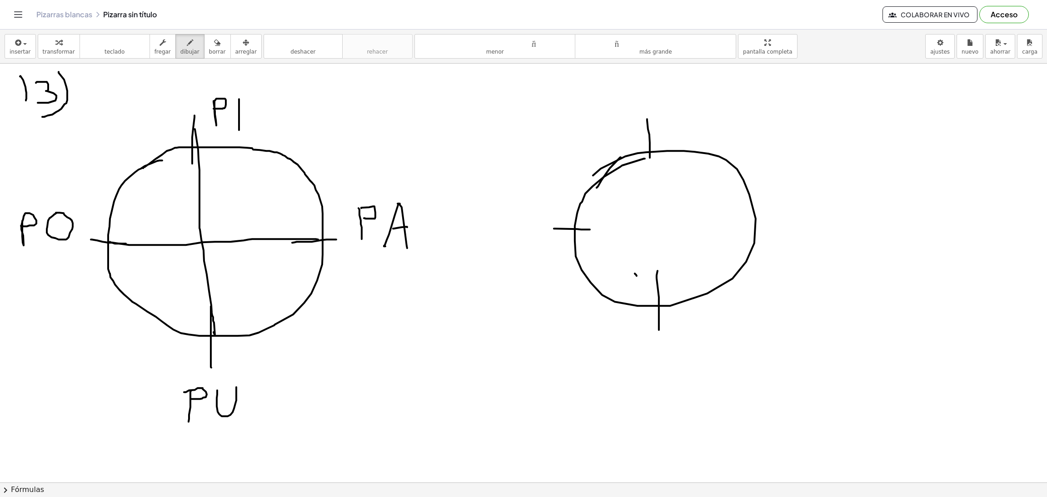
drag, startPoint x: 657, startPoint y: 271, endPoint x: 659, endPoint y: 338, distance: 66.8
click at [659, 338] on div at bounding box center [523, 483] width 1047 height 838
drag, startPoint x: 729, startPoint y: 227, endPoint x: 787, endPoint y: 224, distance: 58.2
click at [787, 224] on div at bounding box center [523, 483] width 1047 height 838
drag, startPoint x: 628, startPoint y: 114, endPoint x: 629, endPoint y: 150, distance: 36.4
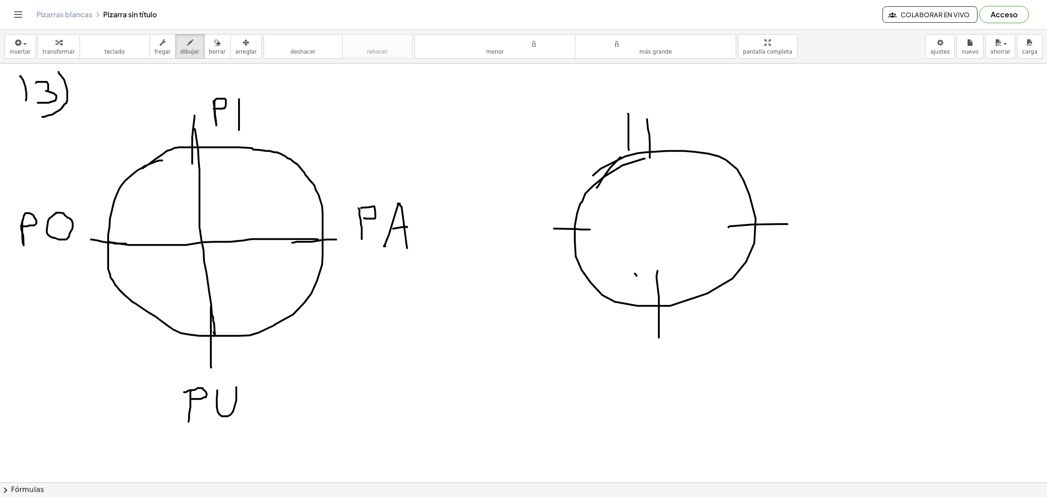
click at [629, 150] on div at bounding box center [523, 483] width 1047 height 838
drag, startPoint x: 633, startPoint y: 117, endPoint x: 661, endPoint y: 147, distance: 40.5
click at [661, 147] on div at bounding box center [523, 483] width 1047 height 838
drag, startPoint x: 757, startPoint y: 204, endPoint x: 674, endPoint y: 251, distance: 95.2
click at [759, 243] on div at bounding box center [523, 483] width 1047 height 838
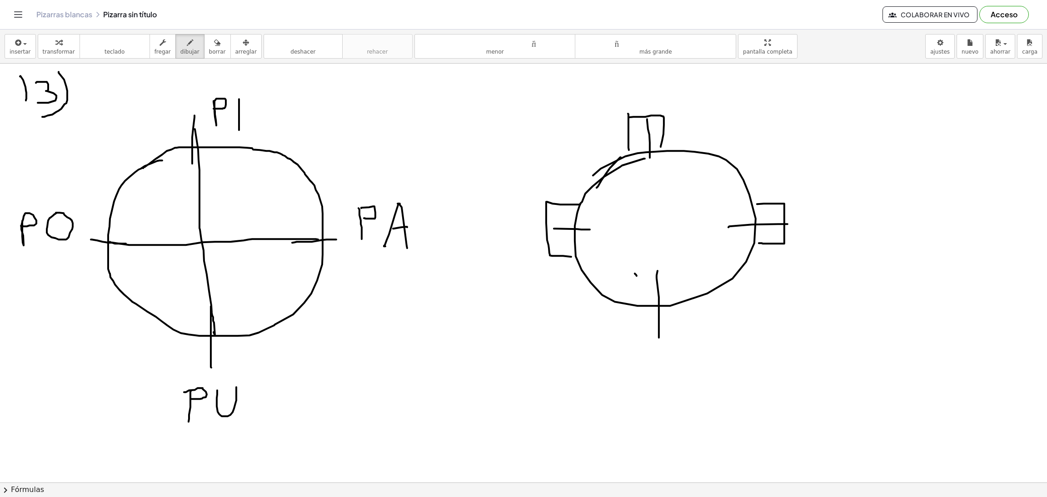
drag, startPoint x: 581, startPoint y: 205, endPoint x: 607, endPoint y: 295, distance: 93.7
click at [574, 258] on div at bounding box center [523, 483] width 1047 height 838
drag, startPoint x: 633, startPoint y: 306, endPoint x: 677, endPoint y: 348, distance: 60.1
click at [684, 302] on div at bounding box center [523, 483] width 1047 height 838
click at [209, 49] on font "borrar" at bounding box center [217, 52] width 17 height 6
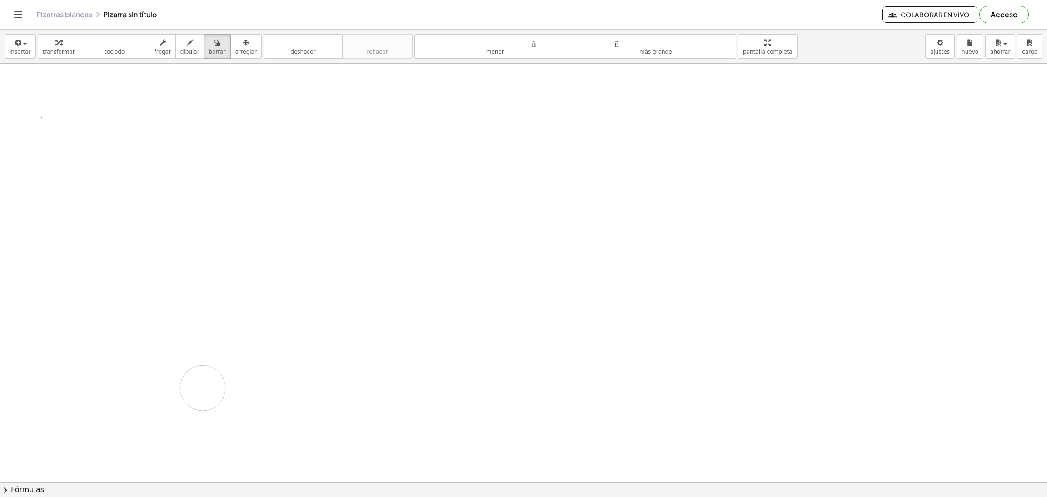
drag, startPoint x: 784, startPoint y: 136, endPoint x: 229, endPoint y: 445, distance: 634.9
click at [203, 389] on div at bounding box center [523, 483] width 1047 height 838
drag, startPoint x: 20, startPoint y: 77, endPoint x: 20, endPoint y: 104, distance: 27.7
click at [20, 104] on div at bounding box center [523, 483] width 1047 height 838
click at [184, 42] on div "button" at bounding box center [189, 42] width 19 height 11
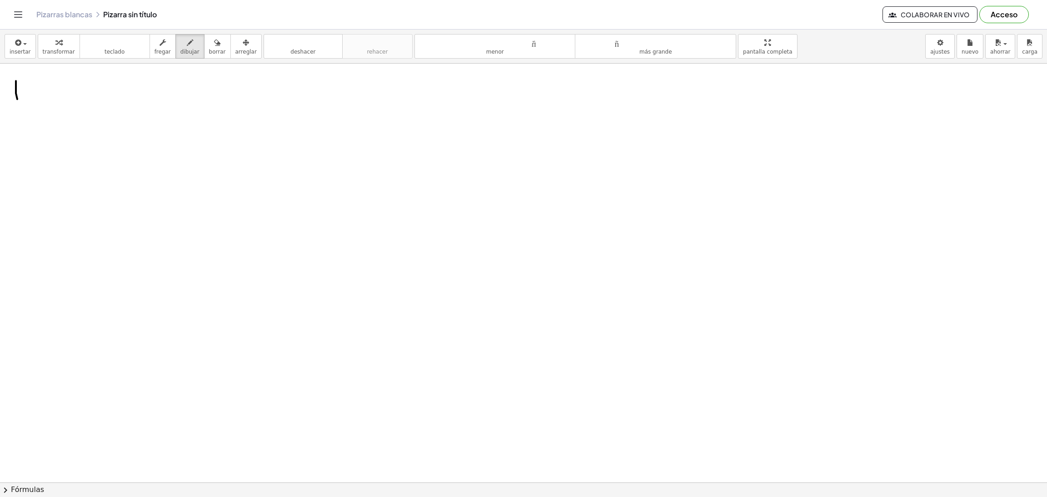
drag, startPoint x: 16, startPoint y: 81, endPoint x: 17, endPoint y: 101, distance: 19.6
click at [17, 101] on div at bounding box center [523, 483] width 1047 height 838
drag, startPoint x: 23, startPoint y: 80, endPoint x: 31, endPoint y: 100, distance: 21.8
click at [31, 100] on div at bounding box center [523, 483] width 1047 height 838
drag, startPoint x: 32, startPoint y: 91, endPoint x: 39, endPoint y: 91, distance: 6.8
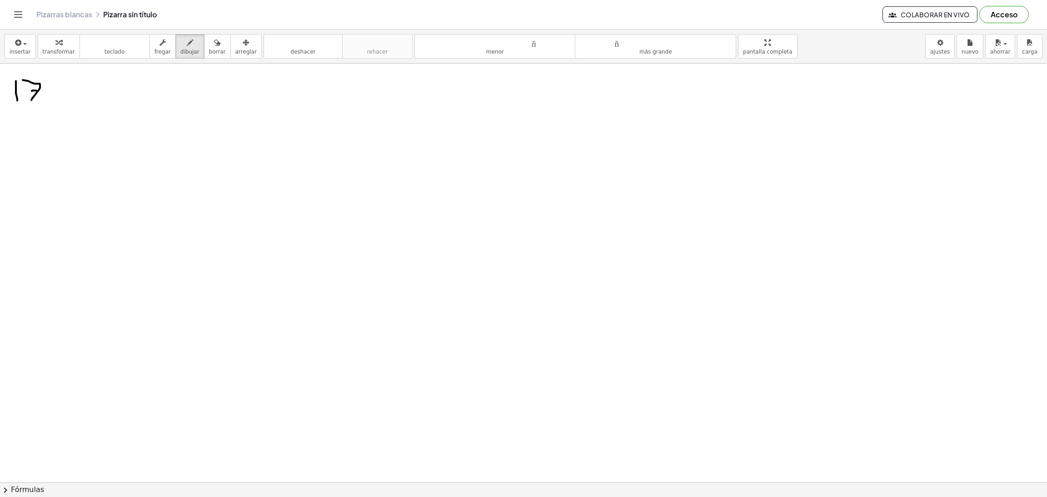
click at [39, 91] on div at bounding box center [523, 483] width 1047 height 838
drag, startPoint x: 47, startPoint y: 73, endPoint x: 139, endPoint y: 125, distance: 106.0
click at [49, 113] on div at bounding box center [523, 483] width 1047 height 838
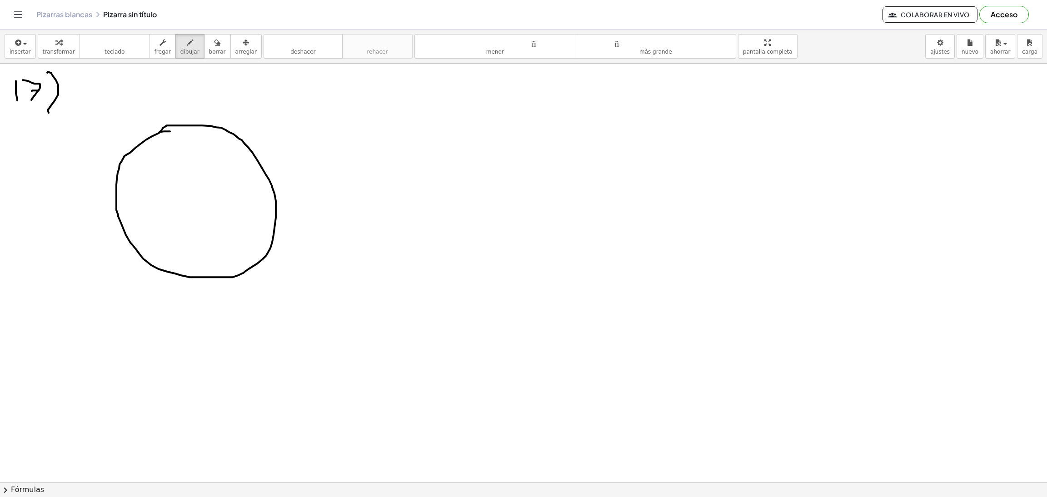
drag, startPoint x: 168, startPoint y: 132, endPoint x: 160, endPoint y: 132, distance: 8.2
click at [160, 132] on div at bounding box center [523, 483] width 1047 height 838
drag, startPoint x: 177, startPoint y: 102, endPoint x: 179, endPoint y: 138, distance: 36.0
click at [177, 139] on div at bounding box center [523, 483] width 1047 height 838
click at [182, 85] on div at bounding box center [523, 483] width 1047 height 838
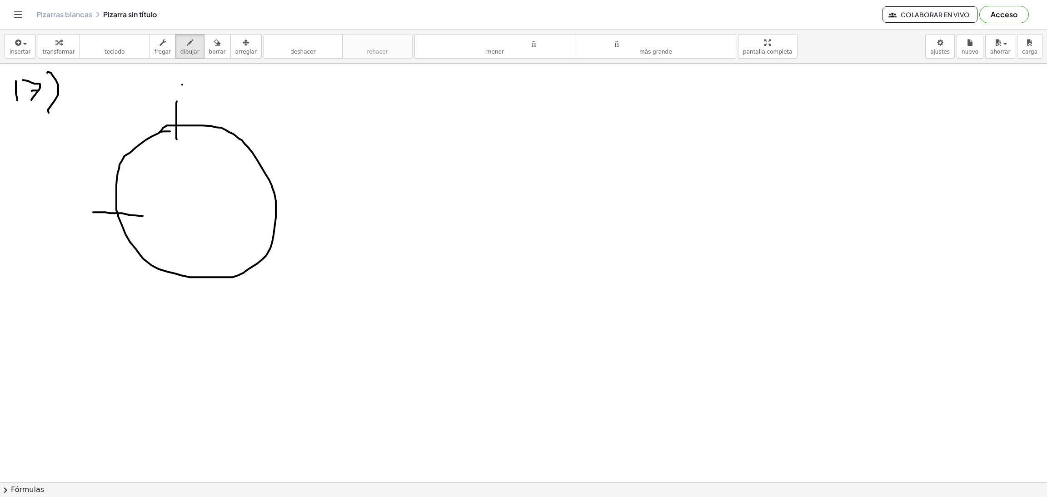
drag, startPoint x: 92, startPoint y: 213, endPoint x: 143, endPoint y: 216, distance: 50.6
click at [143, 216] on div at bounding box center [523, 483] width 1047 height 838
drag, startPoint x: 203, startPoint y: 255, endPoint x: 239, endPoint y: 237, distance: 40.2
click at [208, 290] on div at bounding box center [523, 483] width 1047 height 838
drag, startPoint x: 249, startPoint y: 205, endPoint x: 298, endPoint y: 204, distance: 48.6
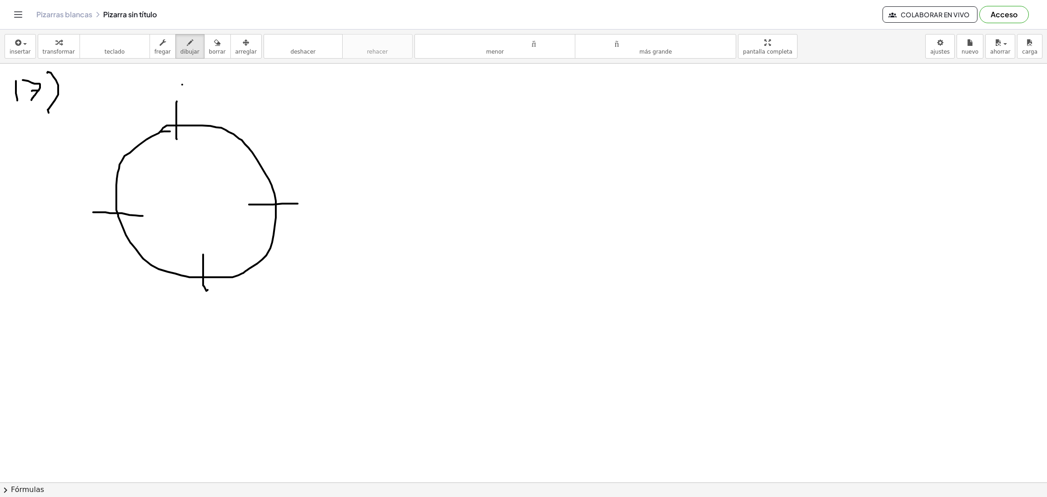
click at [298, 204] on div at bounding box center [523, 483] width 1047 height 838
drag, startPoint x: 189, startPoint y: 86, endPoint x: 206, endPoint y: 107, distance: 27.1
click at [206, 107] on div at bounding box center [523, 483] width 1047 height 838
drag, startPoint x: 55, startPoint y: 184, endPoint x: 74, endPoint y: 185, distance: 19.6
click at [74, 185] on div at bounding box center [523, 483] width 1047 height 838
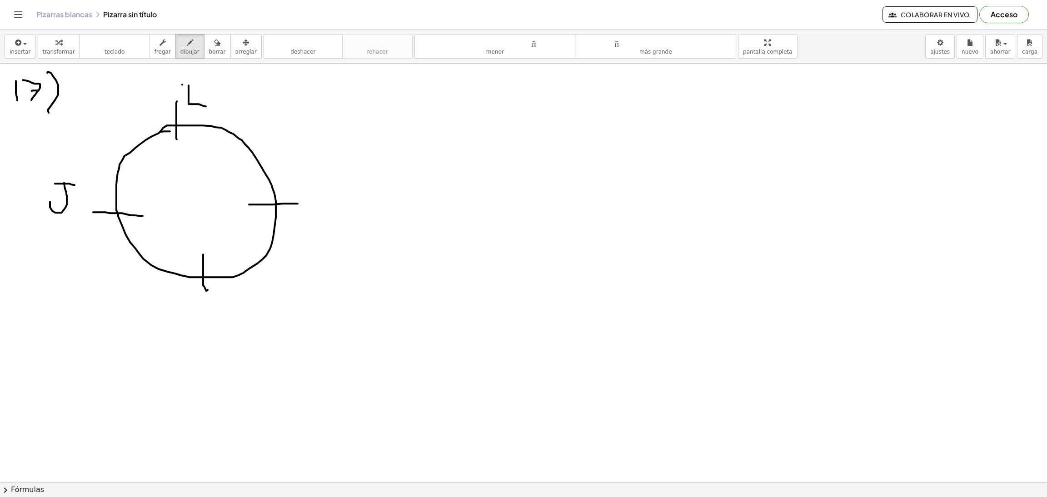
drag, startPoint x: 64, startPoint y: 183, endPoint x: 50, endPoint y: 202, distance: 23.7
click at [50, 202] on div at bounding box center [523, 483] width 1047 height 838
drag, startPoint x: 312, startPoint y: 172, endPoint x: 314, endPoint y: 204, distance: 32.8
click at [314, 204] on div at bounding box center [523, 483] width 1047 height 838
drag, startPoint x: 309, startPoint y: 175, endPoint x: 307, endPoint y: 183, distance: 7.6
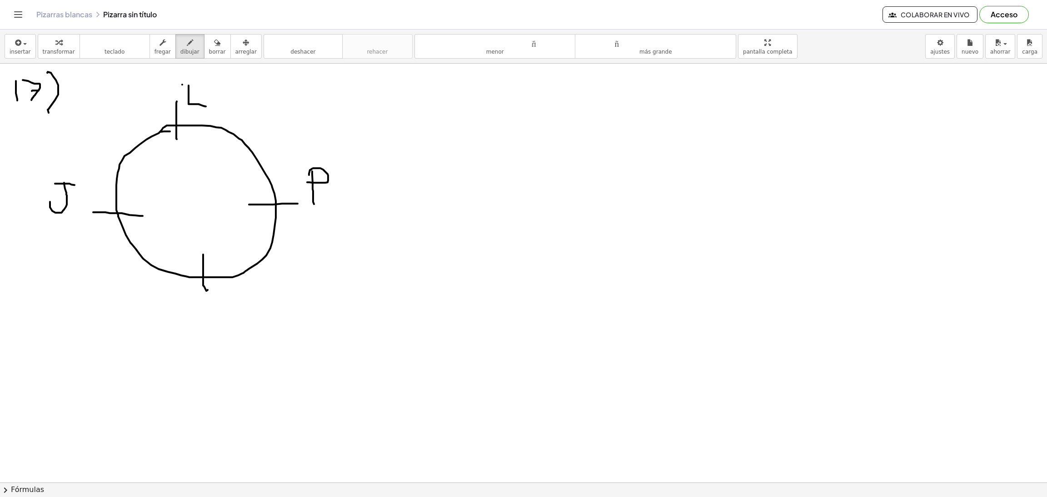
click at [307, 183] on div at bounding box center [523, 483] width 1047 height 838
drag, startPoint x: 181, startPoint y: 306, endPoint x: 225, endPoint y: 305, distance: 43.6
click at [225, 305] on div at bounding box center [523, 483] width 1047 height 838
drag, startPoint x: 199, startPoint y: 304, endPoint x: 203, endPoint y: 332, distance: 28.3
click at [203, 332] on div at bounding box center [523, 483] width 1047 height 838
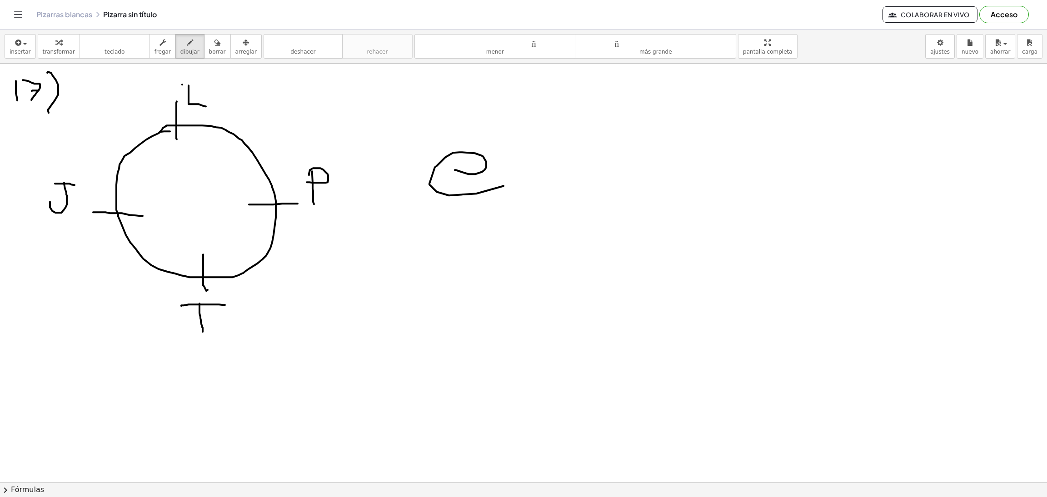
drag, startPoint x: 455, startPoint y: 170, endPoint x: 503, endPoint y: 186, distance: 51.1
click at [503, 186] on div at bounding box center [523, 483] width 1047 height 838
drag, startPoint x: 505, startPoint y: 130, endPoint x: 475, endPoint y: 237, distance: 110.6
click at [492, 220] on div at bounding box center [523, 483] width 1047 height 838
click at [428, 251] on div at bounding box center [523, 483] width 1047 height 838
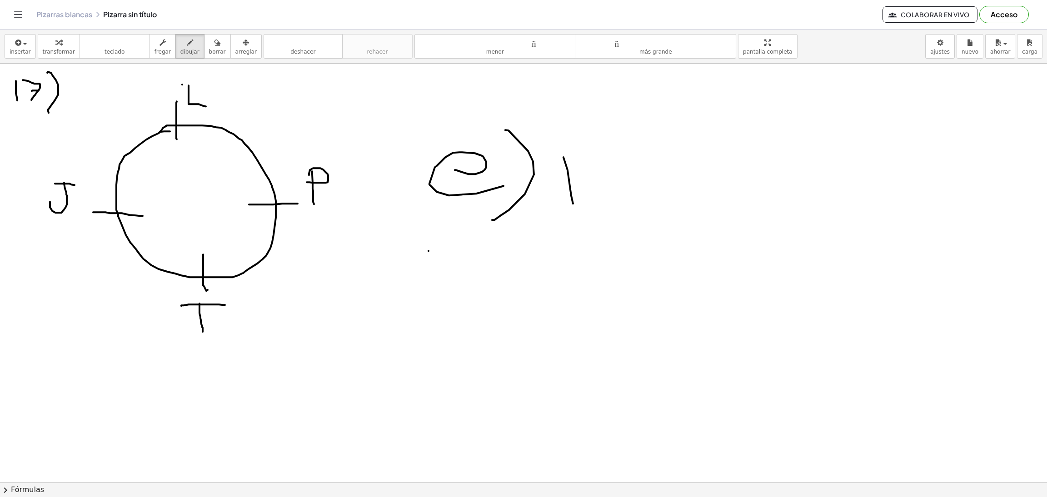
drag, startPoint x: 571, startPoint y: 196, endPoint x: 557, endPoint y: 152, distance: 45.7
click at [570, 199] on div at bounding box center [523, 483] width 1047 height 838
drag, startPoint x: 588, startPoint y: 155, endPoint x: 594, endPoint y: 151, distance: 7.1
click at [595, 194] on div at bounding box center [523, 483] width 1047 height 838
drag, startPoint x: 601, startPoint y: 156, endPoint x: 596, endPoint y: 179, distance: 23.8
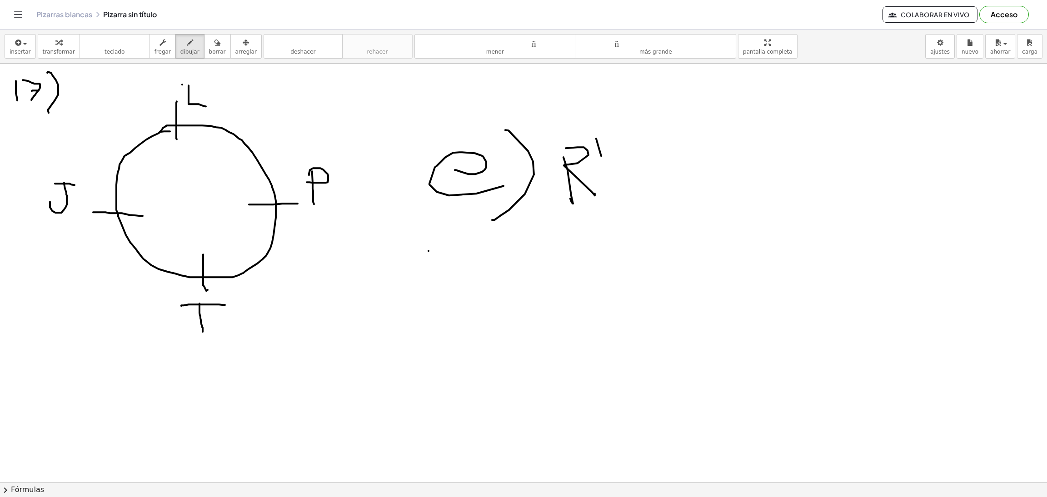
click at [606, 189] on div at bounding box center [523, 483] width 1047 height 838
drag, startPoint x: 590, startPoint y: 170, endPoint x: 609, endPoint y: 172, distance: 19.2
click at [609, 172] on div at bounding box center [523, 483] width 1047 height 838
drag, startPoint x: 623, startPoint y: 174, endPoint x: 637, endPoint y: 208, distance: 36.9
click at [637, 208] on div at bounding box center [523, 483] width 1047 height 838
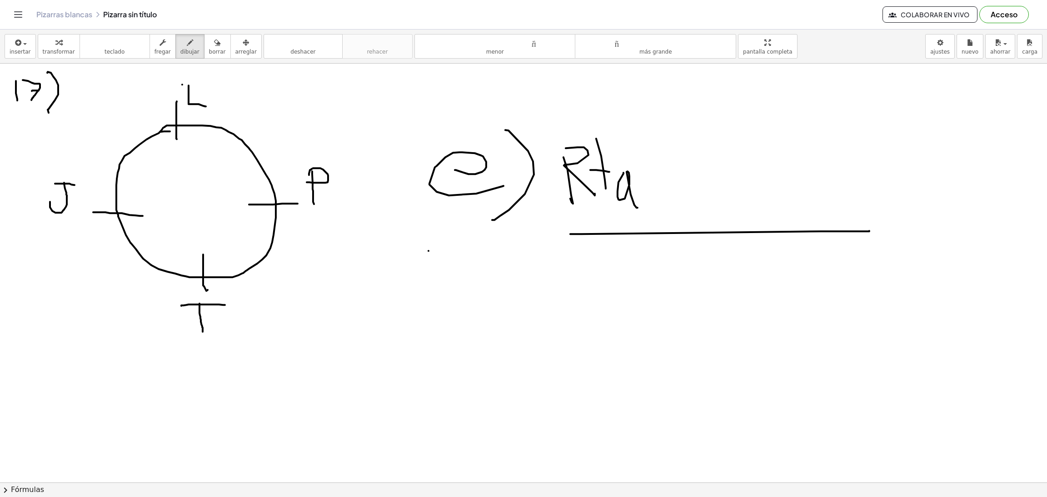
drag, startPoint x: 570, startPoint y: 234, endPoint x: 854, endPoint y: 226, distance: 284.5
click at [869, 230] on div at bounding box center [523, 483] width 1047 height 838
click at [209, 44] on div "button" at bounding box center [217, 42] width 17 height 11
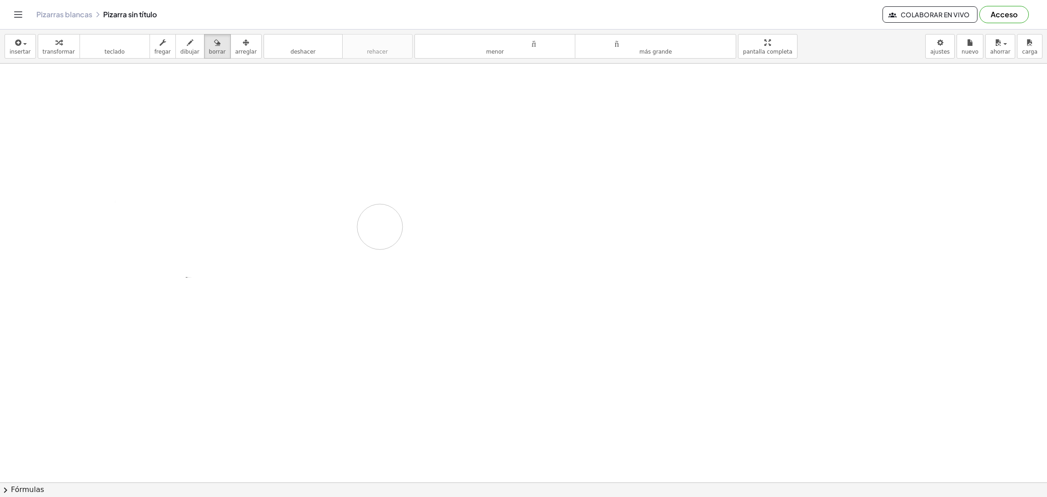
drag, startPoint x: 819, startPoint y: 184, endPoint x: 380, endPoint y: 227, distance: 440.9
click at [380, 227] on div at bounding box center [523, 483] width 1047 height 838
